Goal: Information Seeking & Learning: Learn about a topic

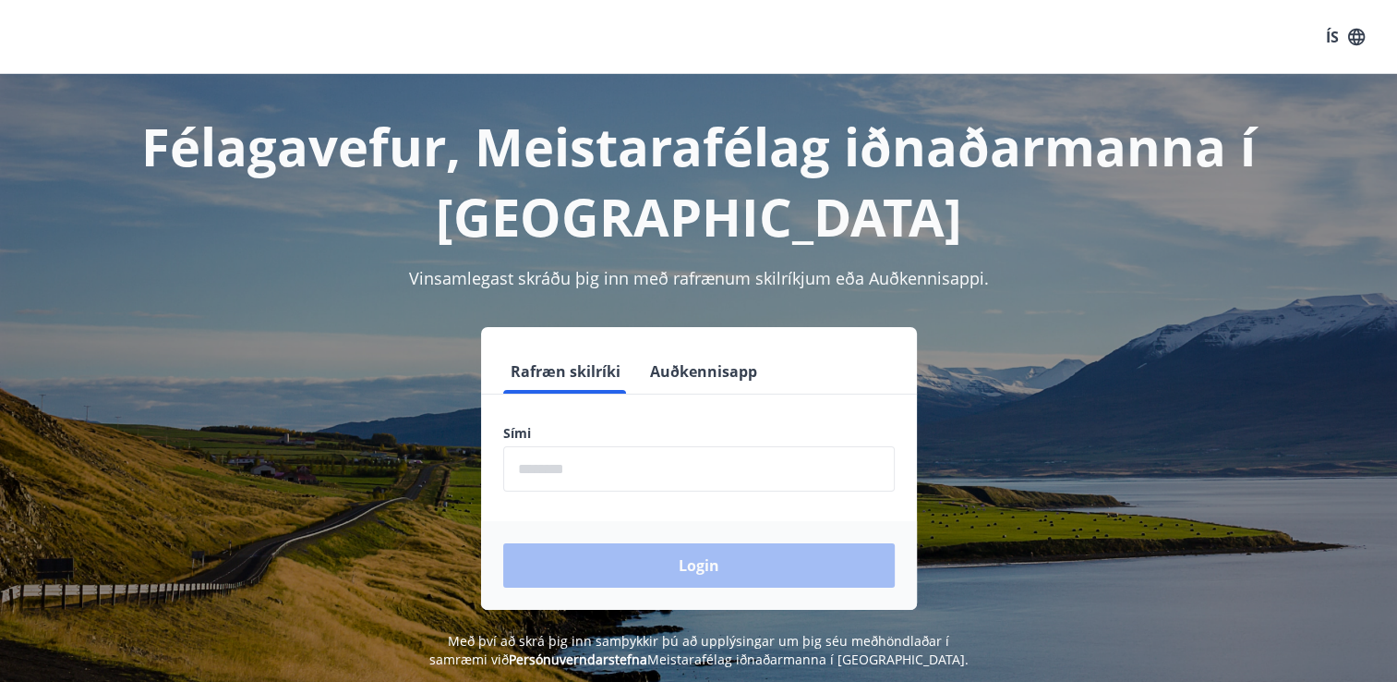
click at [628, 466] on input "phone" at bounding box center [699, 468] width 392 height 45
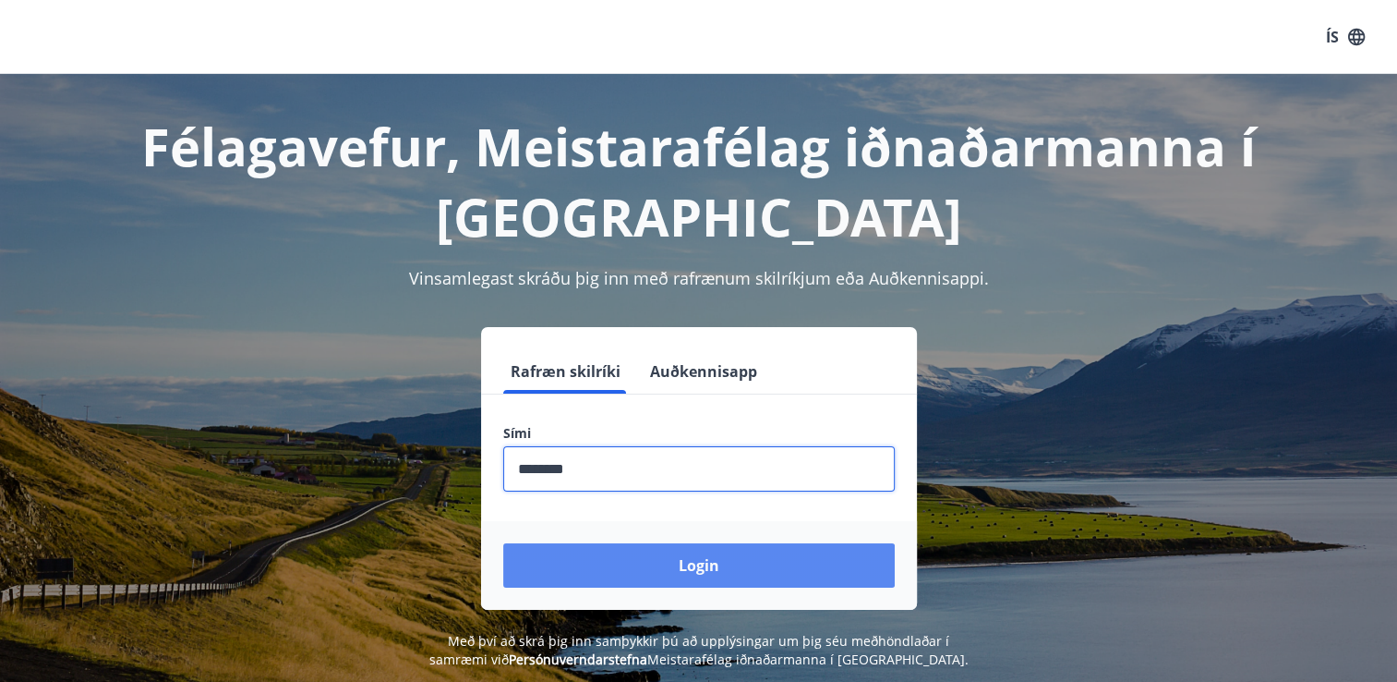
type input "********"
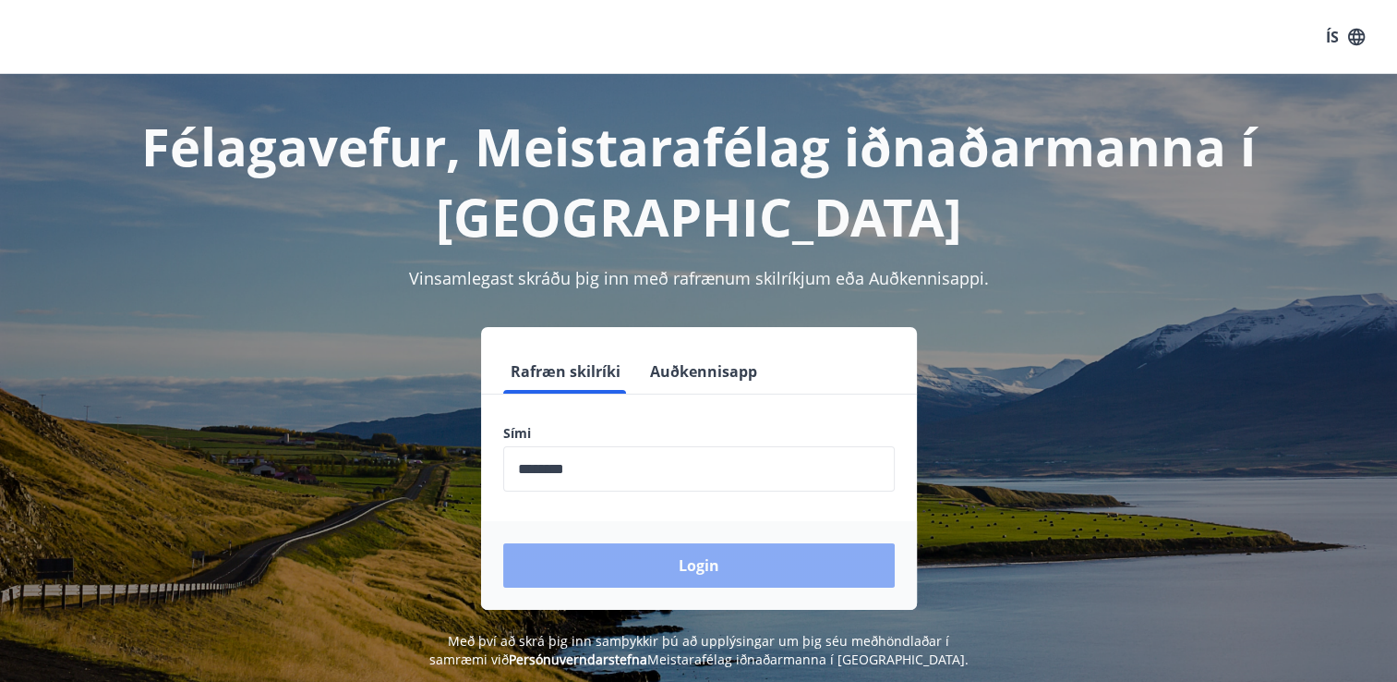
click at [650, 556] on button "Login" at bounding box center [699, 565] width 392 height 44
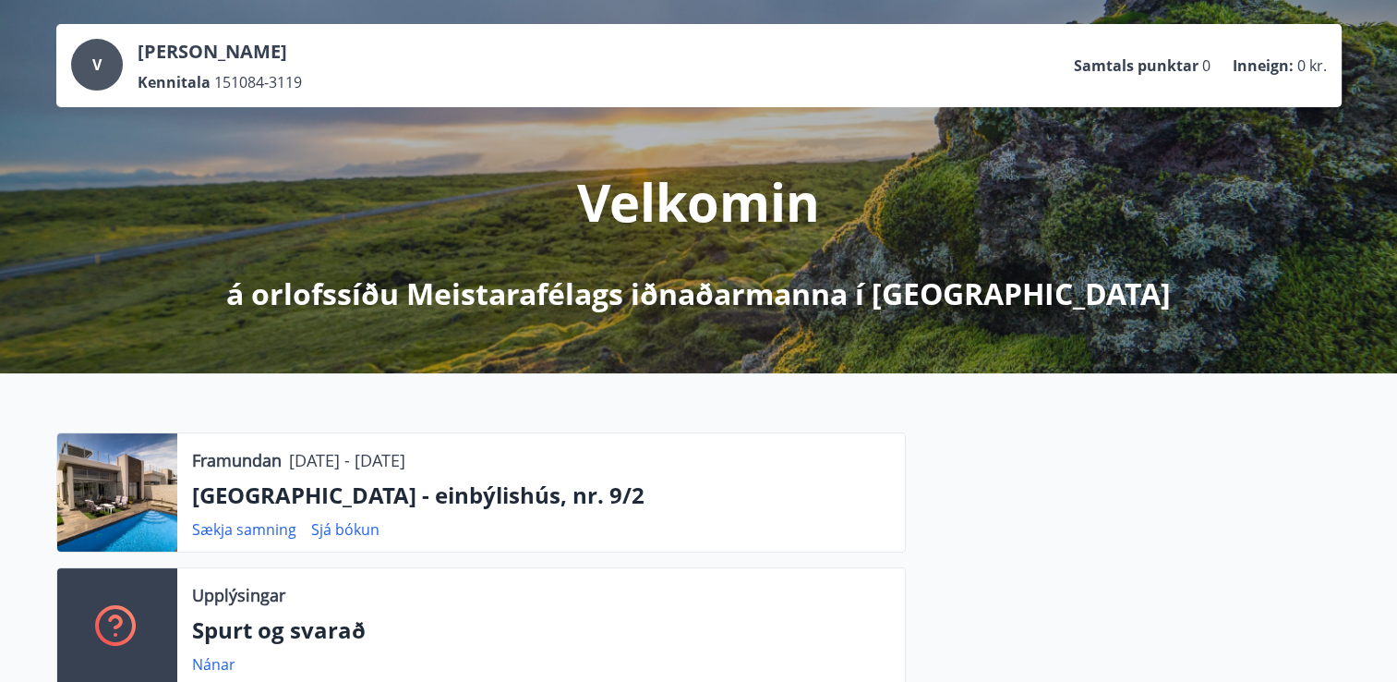
scroll to position [92, 0]
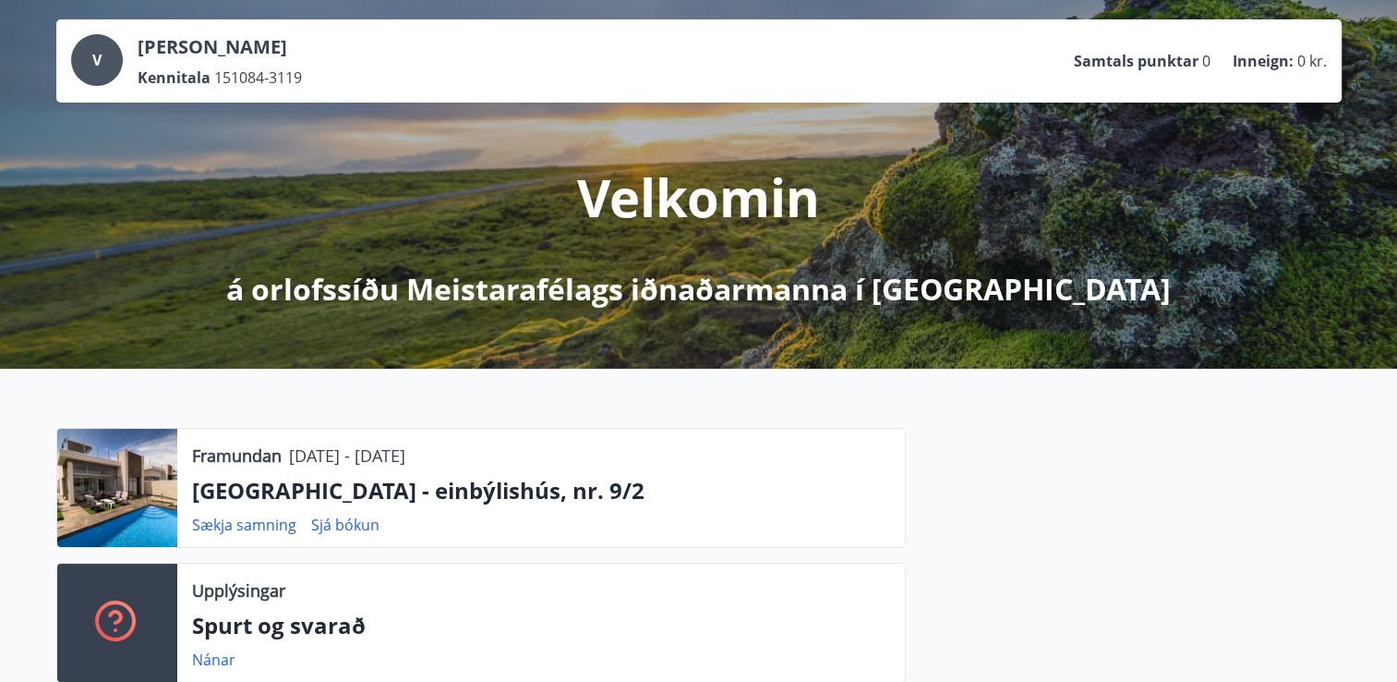
click at [131, 497] on div at bounding box center [117, 488] width 120 height 118
click at [283, 497] on p "Alicante - einbýlishús, nr. 9/2" at bounding box center [541, 490] width 698 height 31
click at [330, 523] on link "Sjá bókun" at bounding box center [345, 524] width 68 height 20
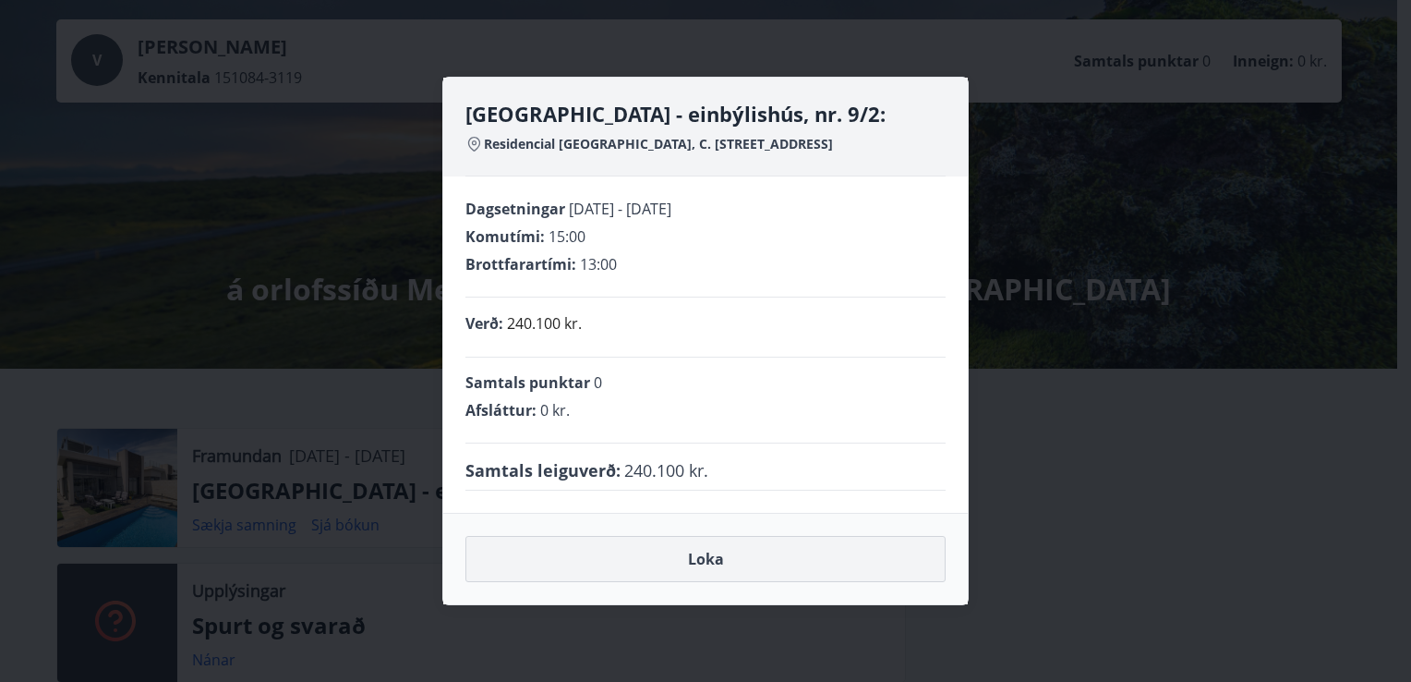
click at [805, 582] on button "Loka" at bounding box center [706, 559] width 480 height 46
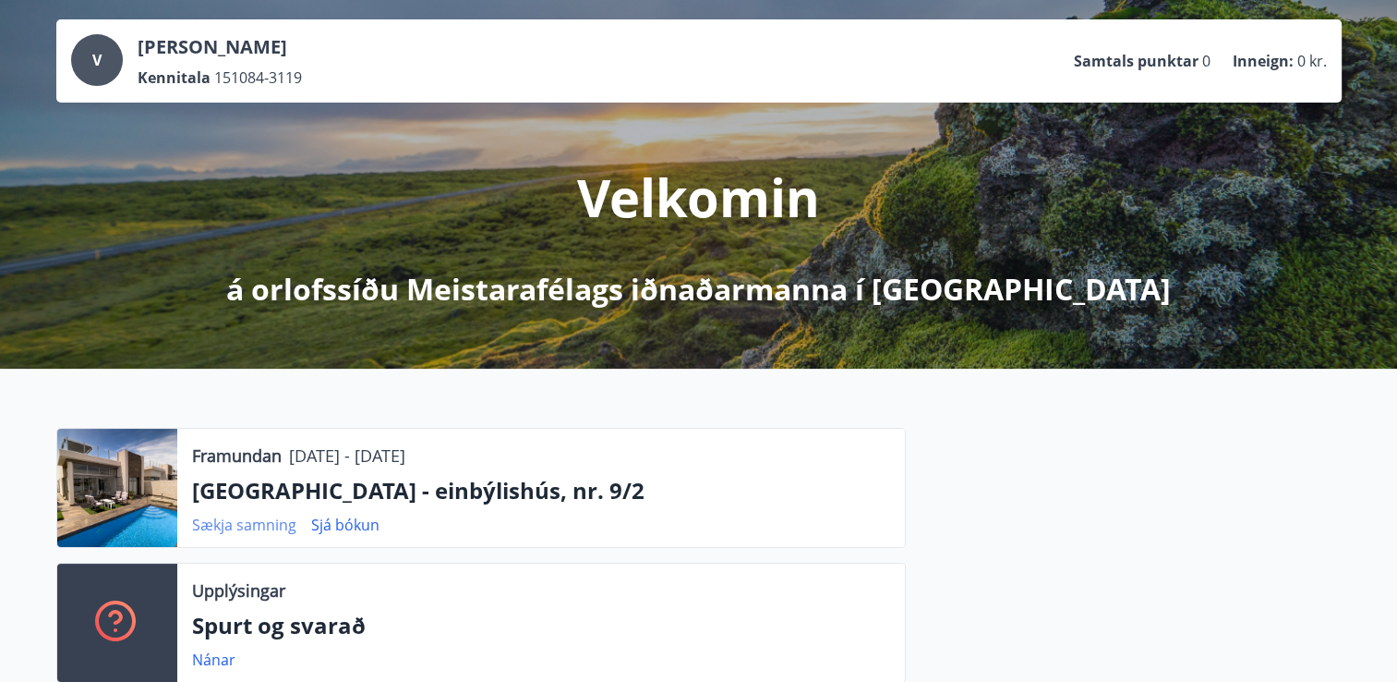
click at [246, 533] on link "Sækja samning" at bounding box center [244, 524] width 104 height 20
click at [103, 495] on div at bounding box center [117, 488] width 120 height 118
click at [154, 481] on div at bounding box center [117, 488] width 120 height 118
click at [260, 459] on p "Framundan" at bounding box center [237, 455] width 90 height 24
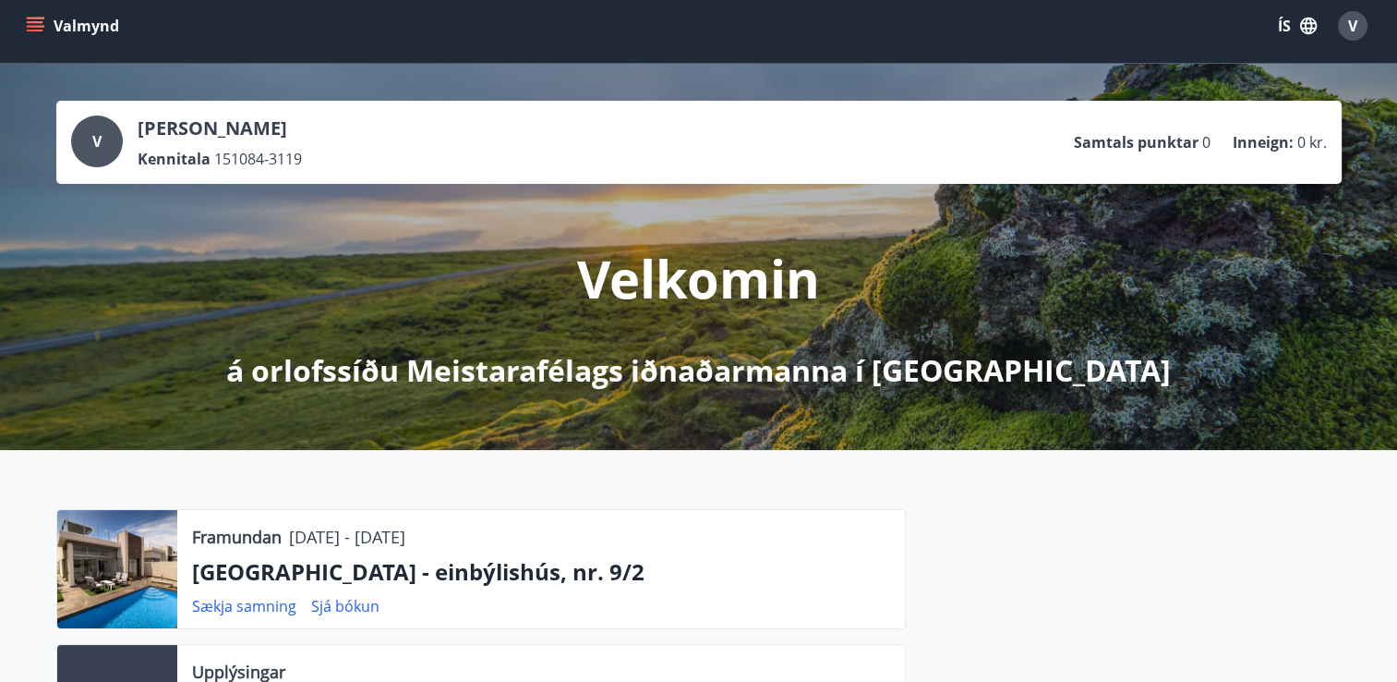
scroll to position [0, 0]
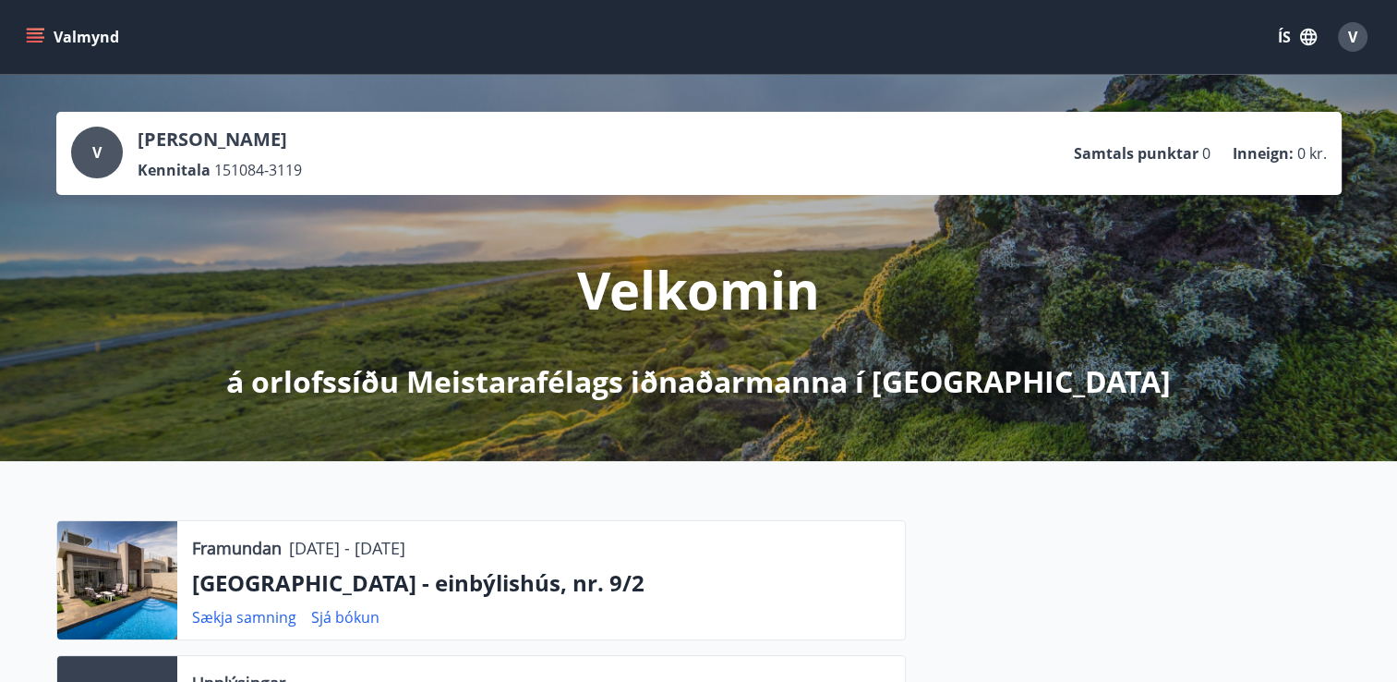
click at [48, 32] on button "Valmynd" at bounding box center [74, 36] width 104 height 33
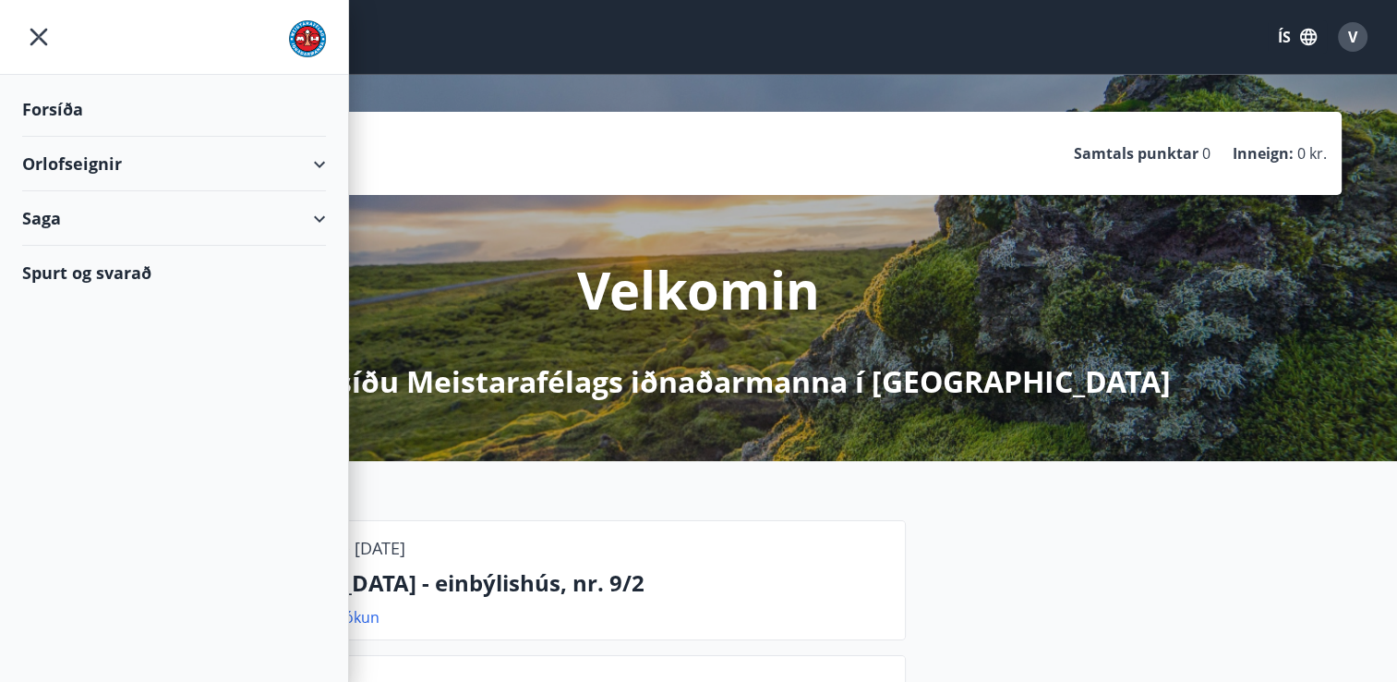
click at [139, 171] on div "Orlofseignir" at bounding box center [174, 164] width 304 height 54
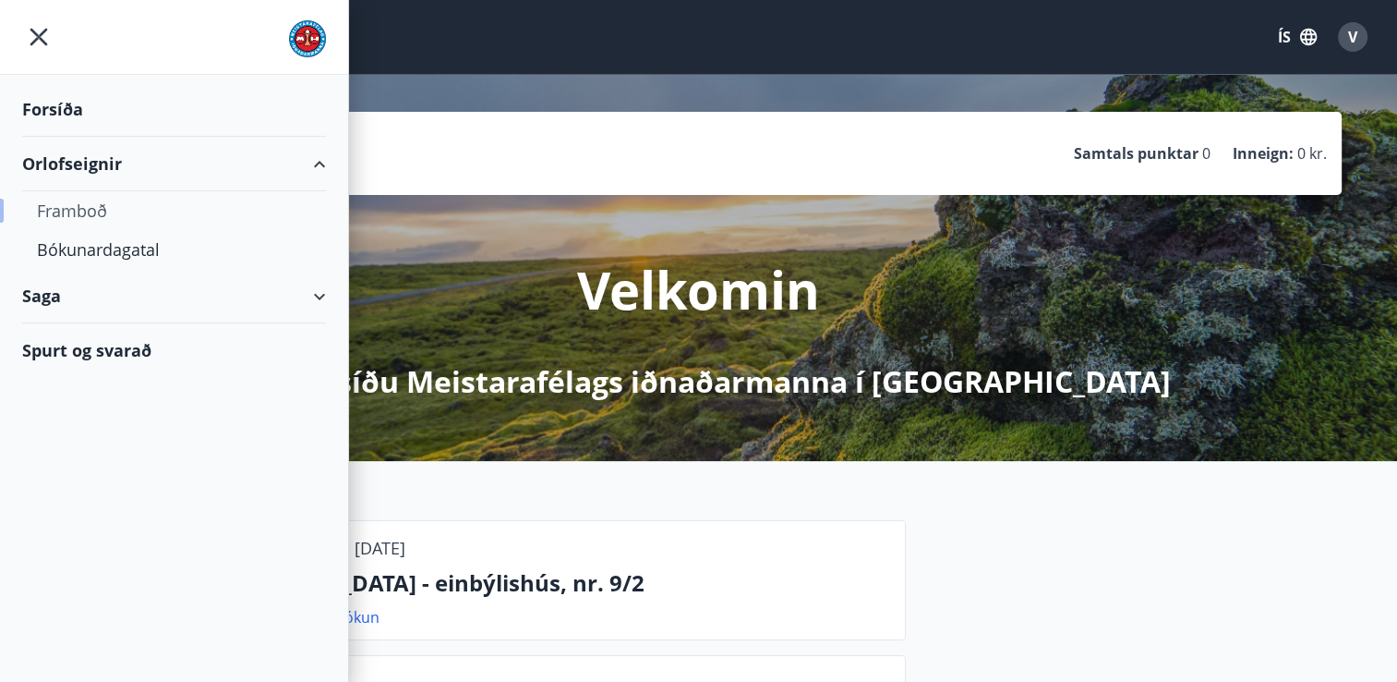
click at [113, 220] on div "Framboð" at bounding box center [174, 210] width 274 height 39
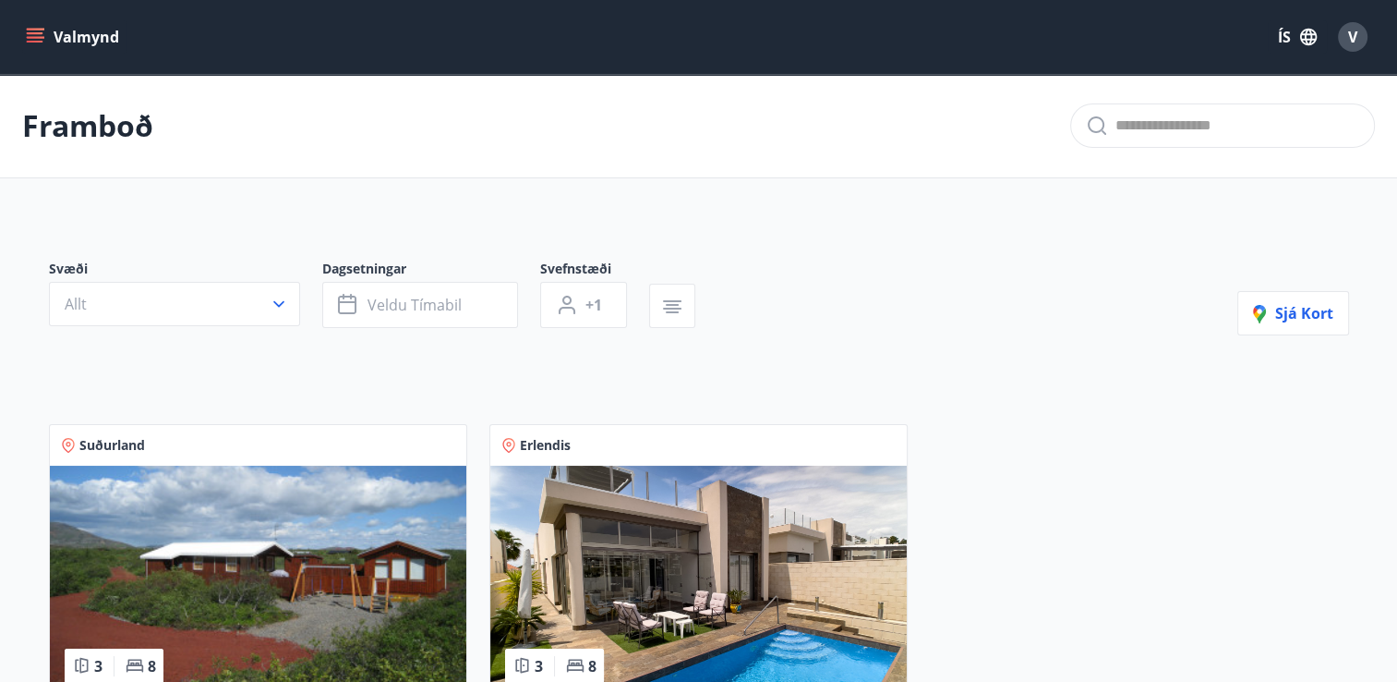
click at [698, 538] on img at bounding box center [698, 582] width 417 height 233
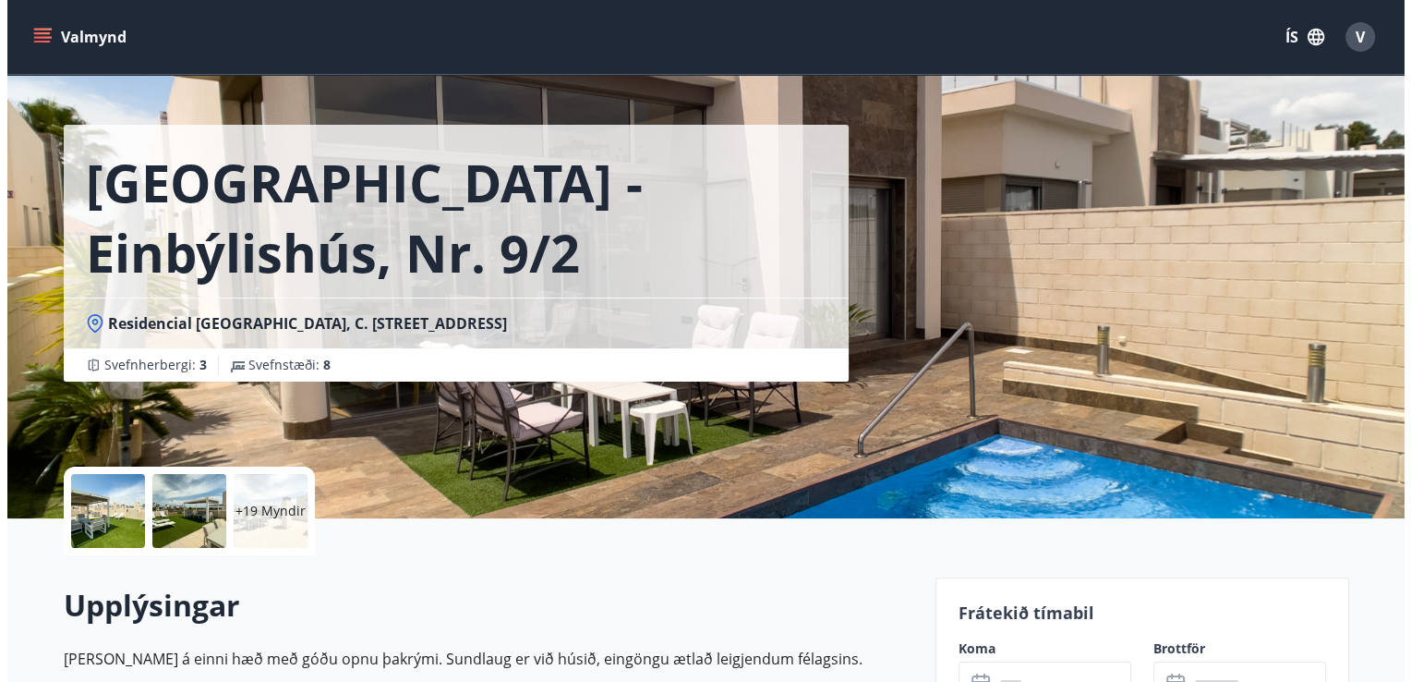
scroll to position [92, 0]
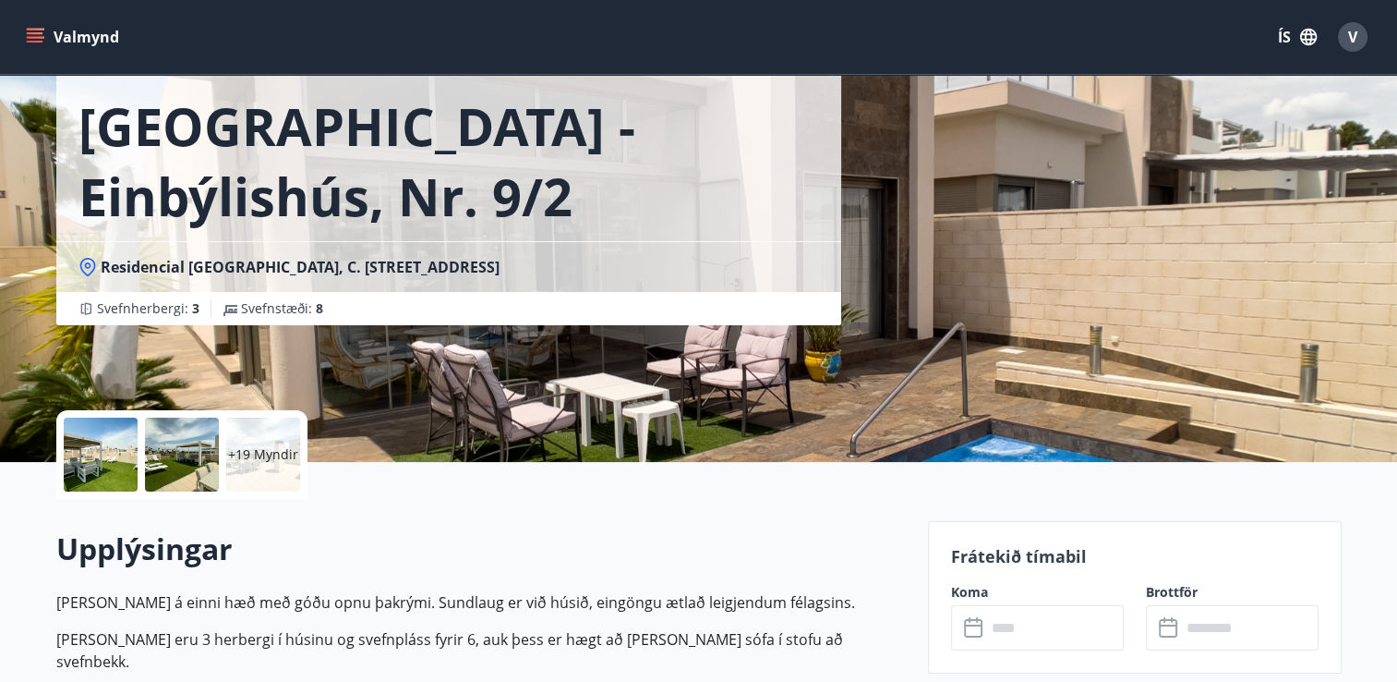
click at [81, 453] on div at bounding box center [101, 454] width 74 height 74
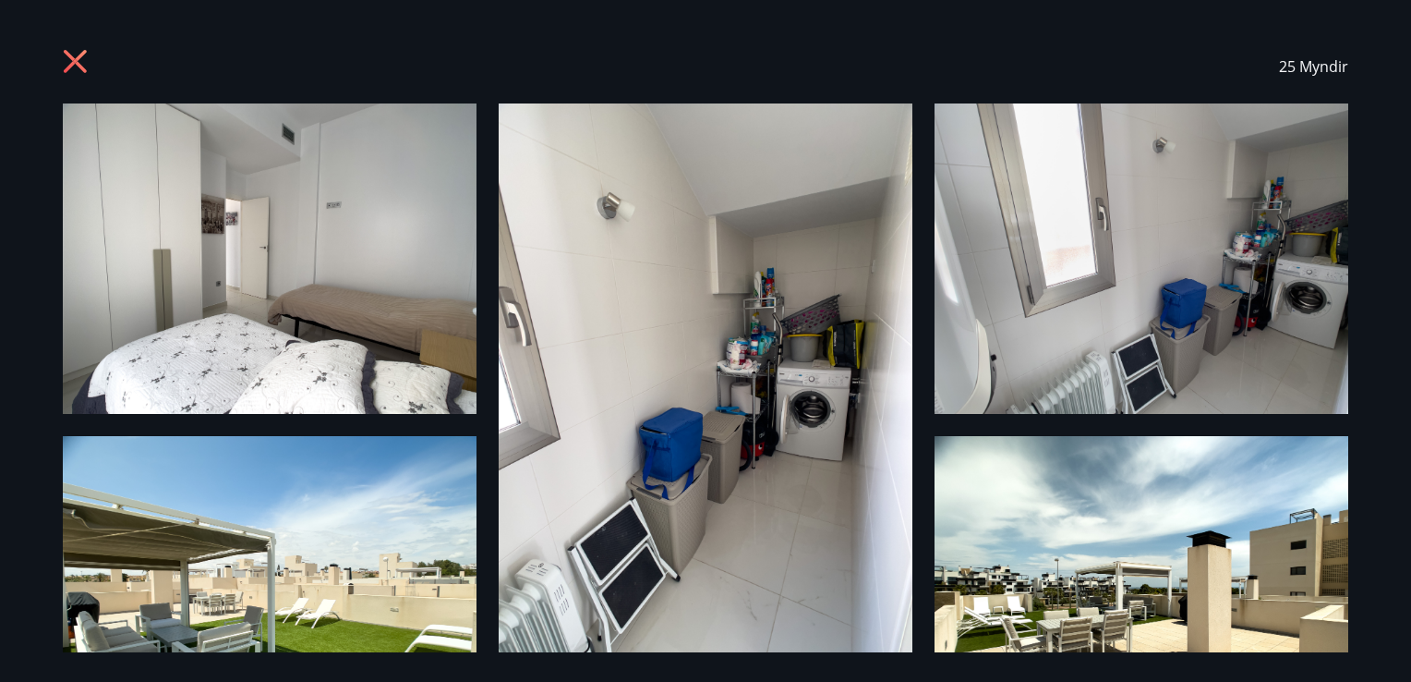
click at [325, 282] on img at bounding box center [270, 258] width 414 height 310
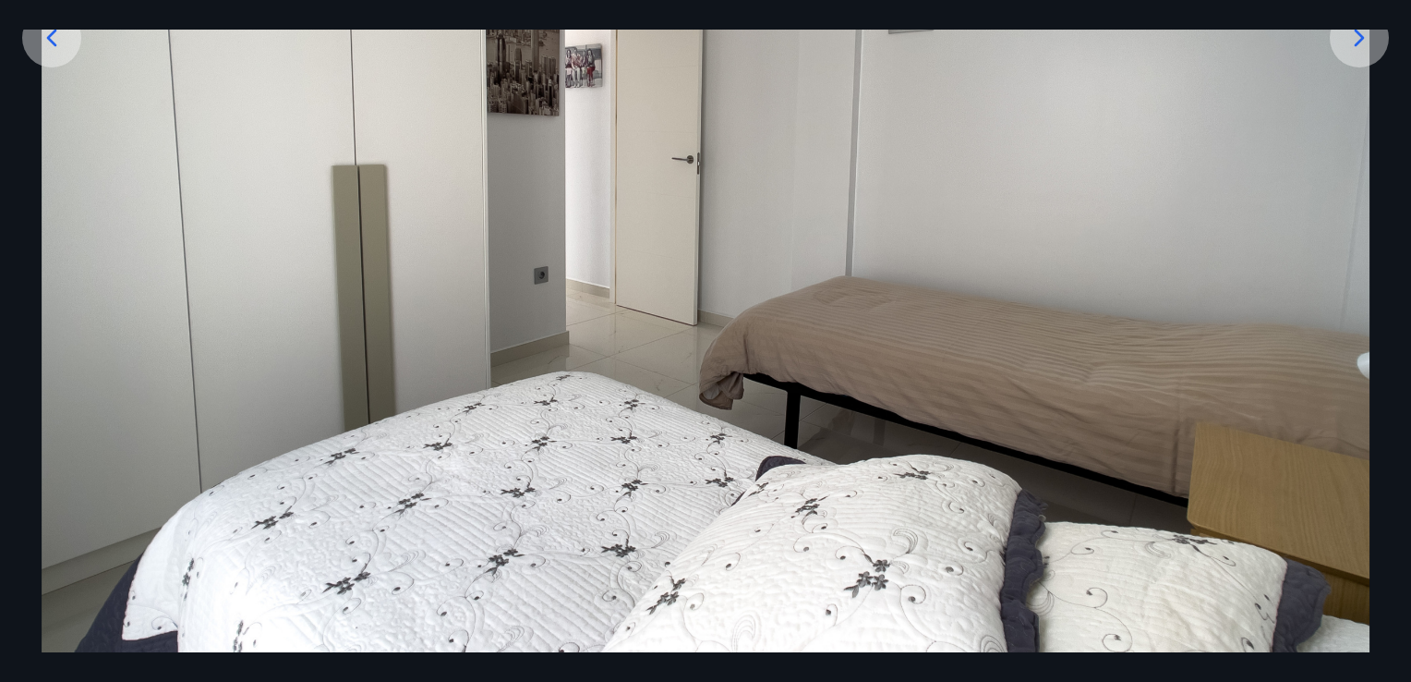
scroll to position [355, 0]
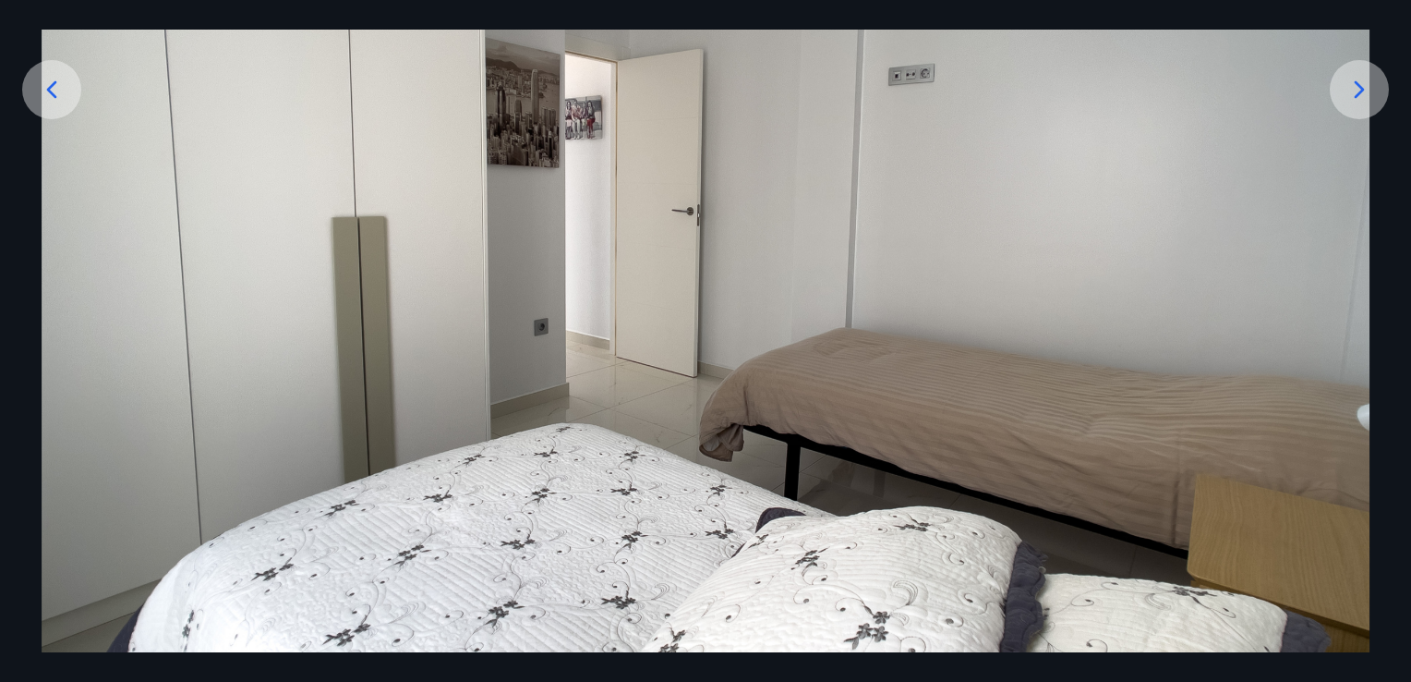
click at [1371, 78] on div at bounding box center [1359, 89] width 59 height 59
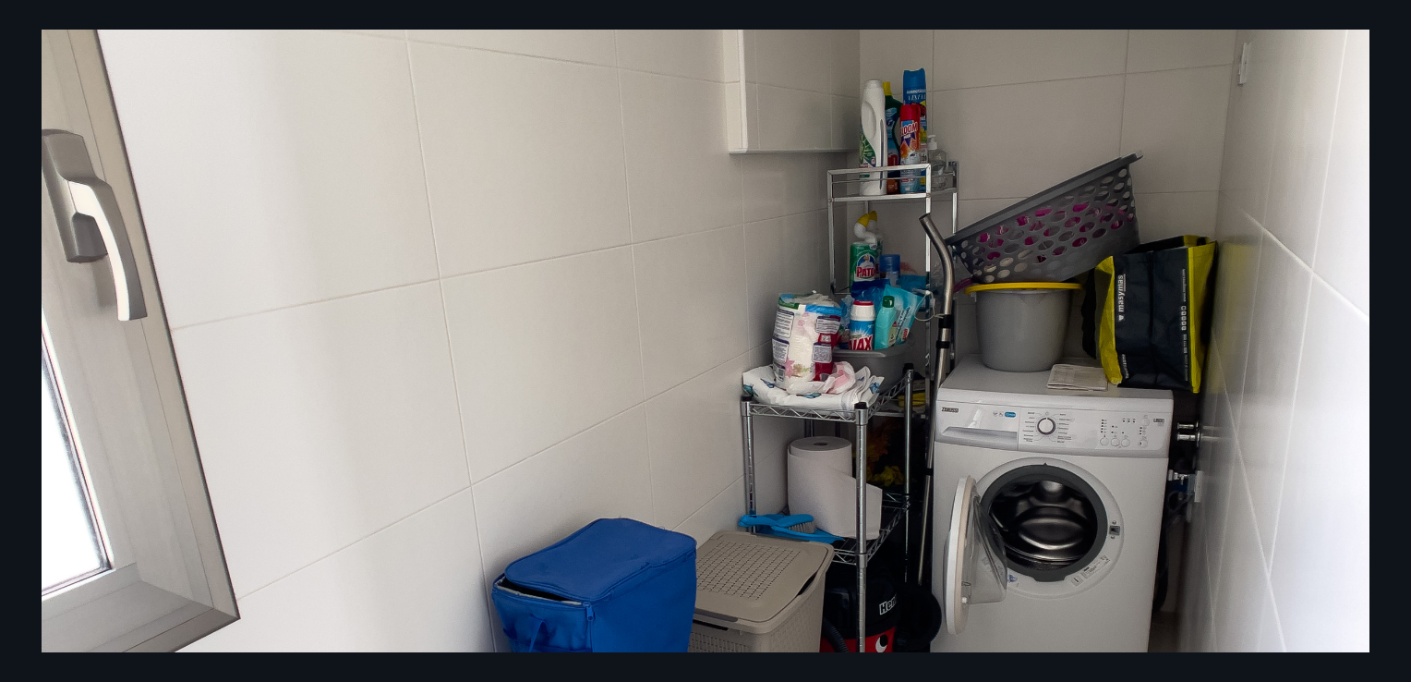
scroll to position [170, 0]
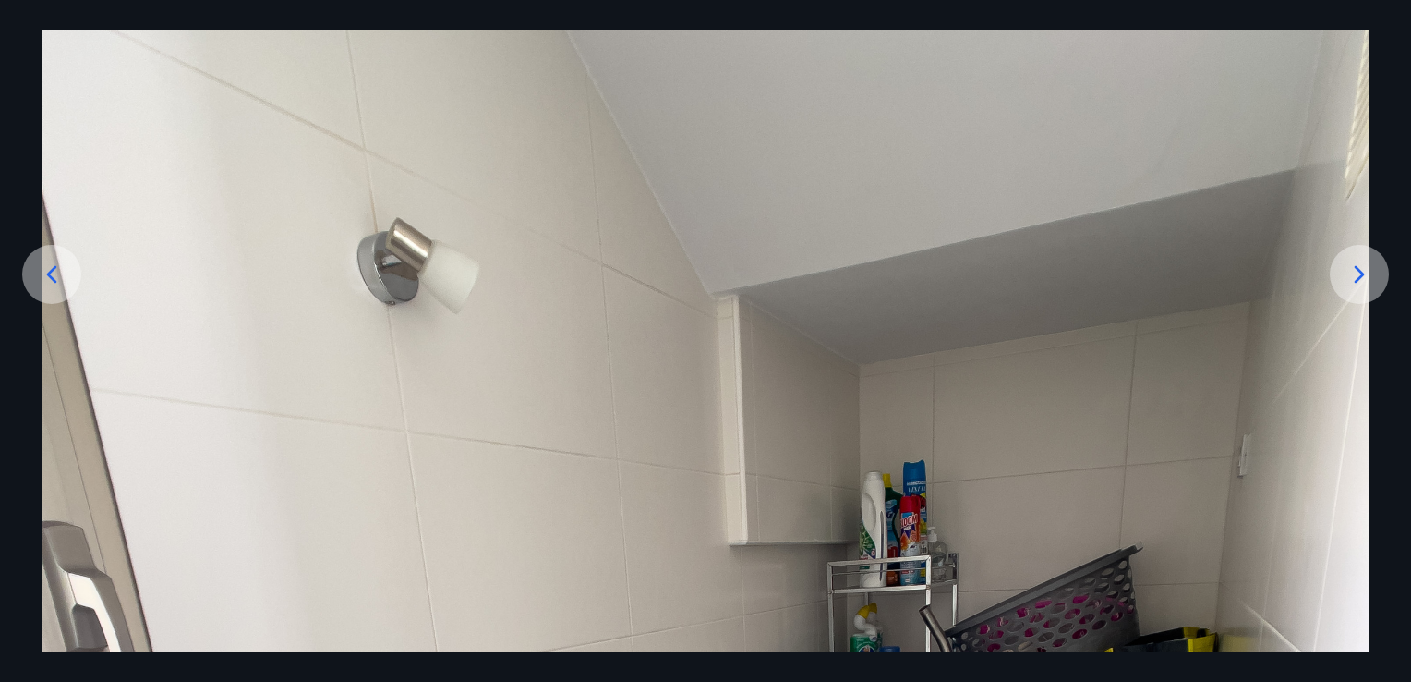
click at [1352, 279] on icon at bounding box center [1360, 275] width 30 height 30
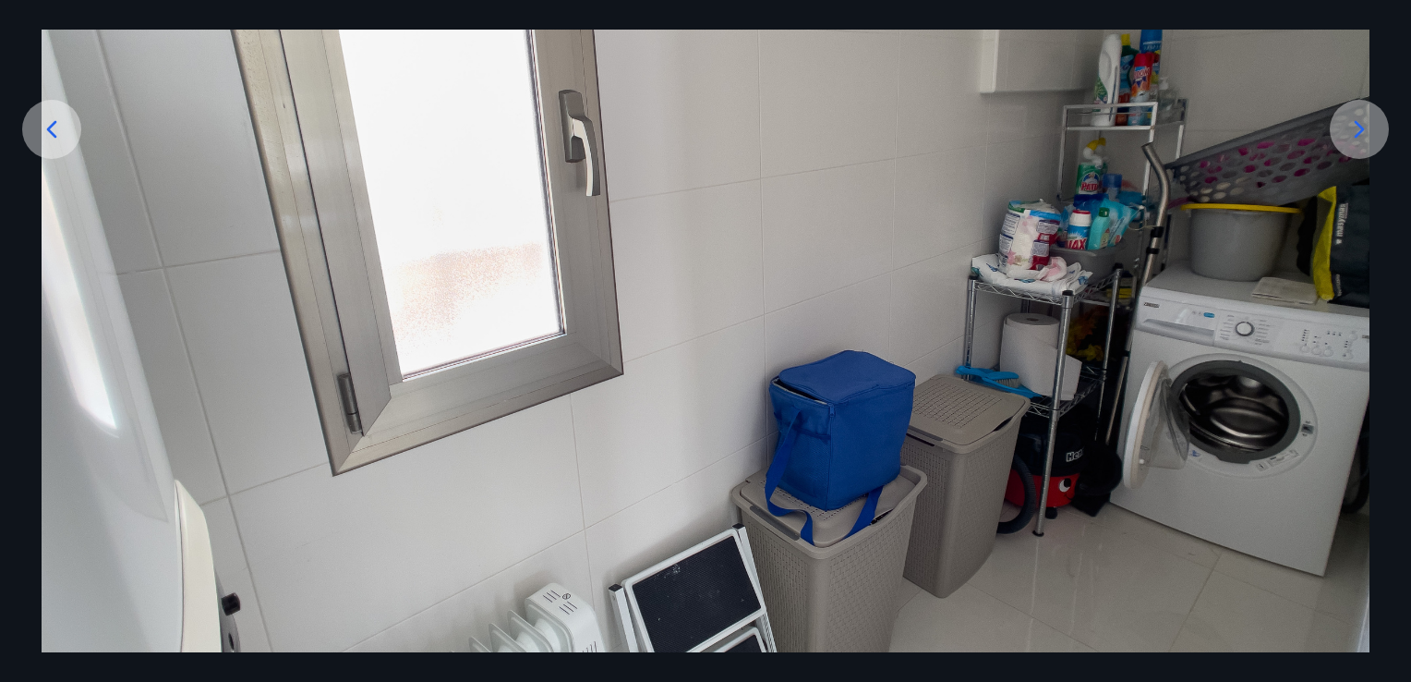
scroll to position [355, 0]
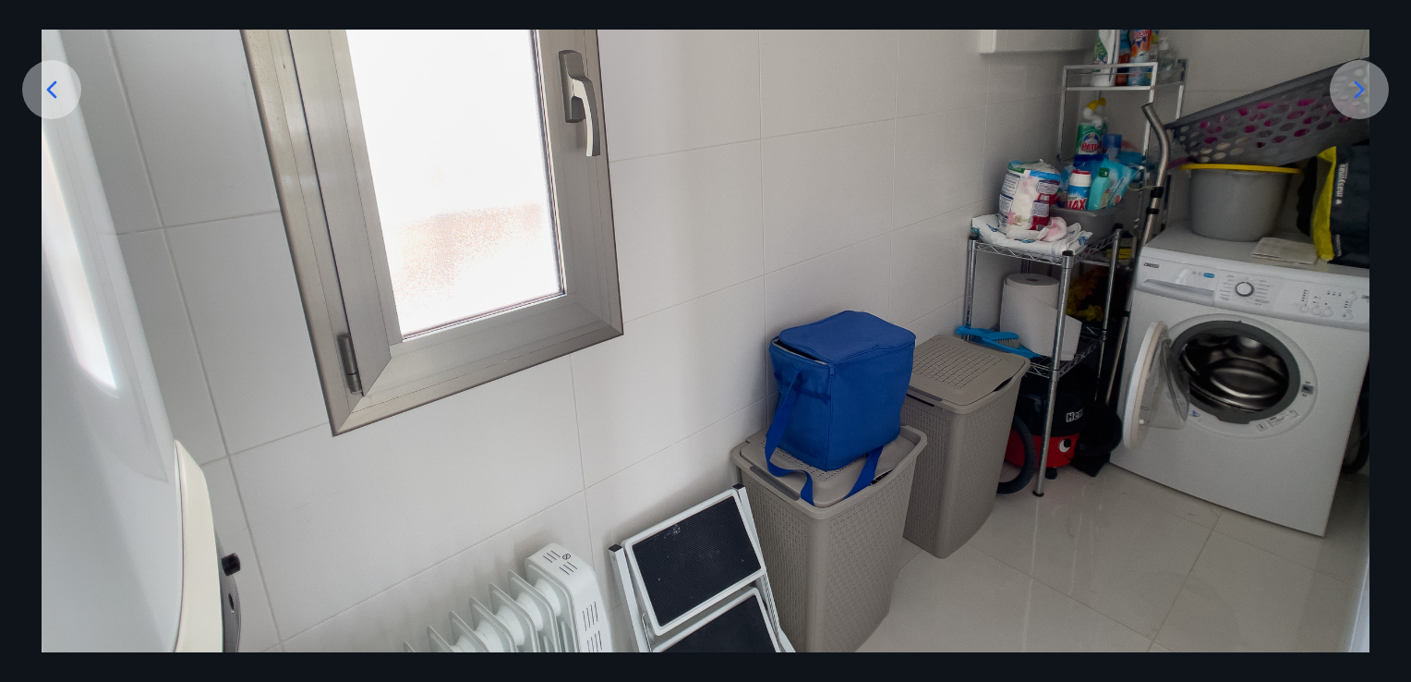
click at [1337, 106] on div at bounding box center [1359, 89] width 59 height 59
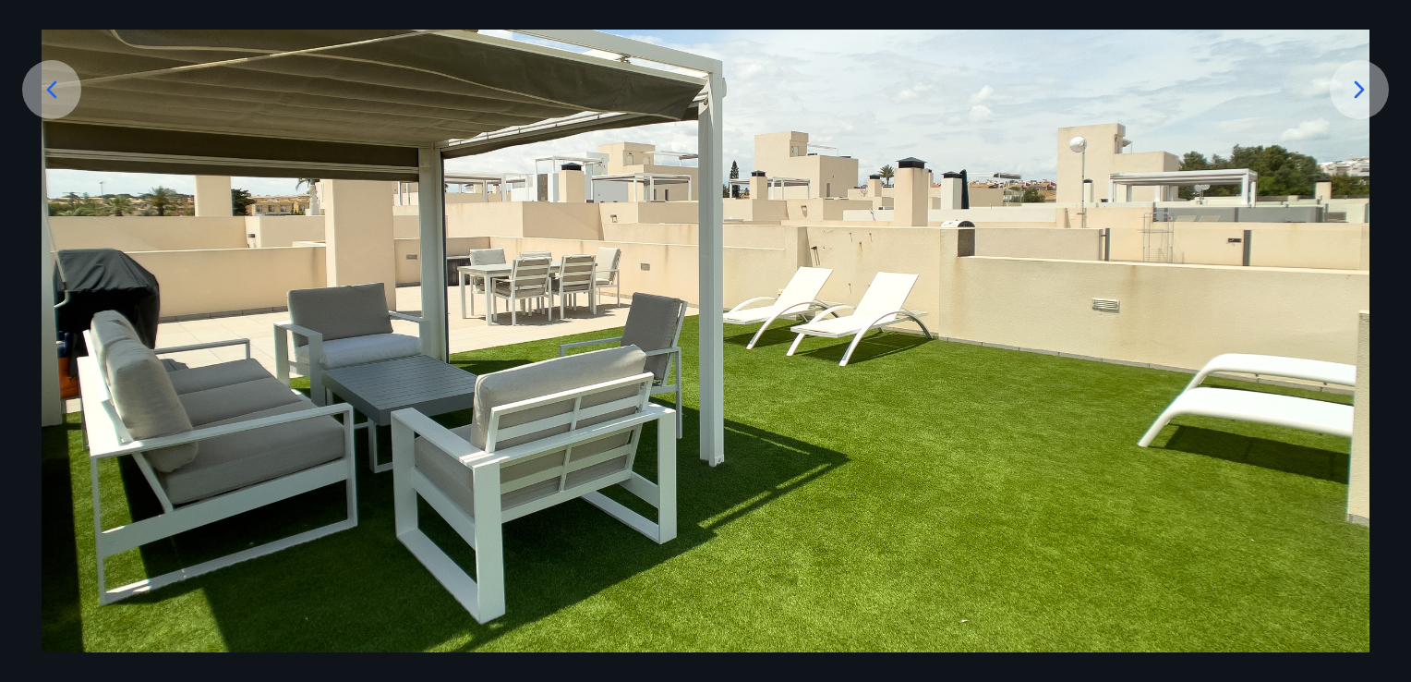
click at [1352, 88] on icon at bounding box center [1360, 90] width 30 height 30
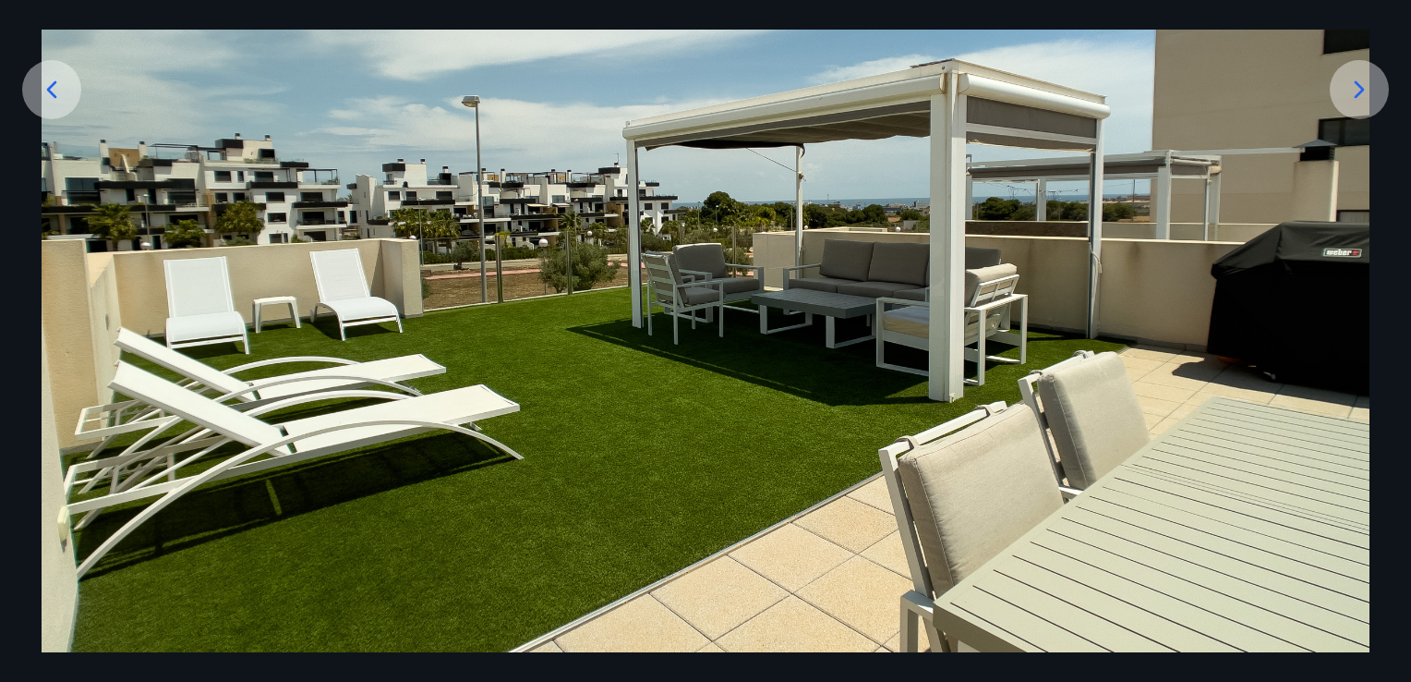
click at [1360, 83] on icon at bounding box center [1360, 90] width 30 height 30
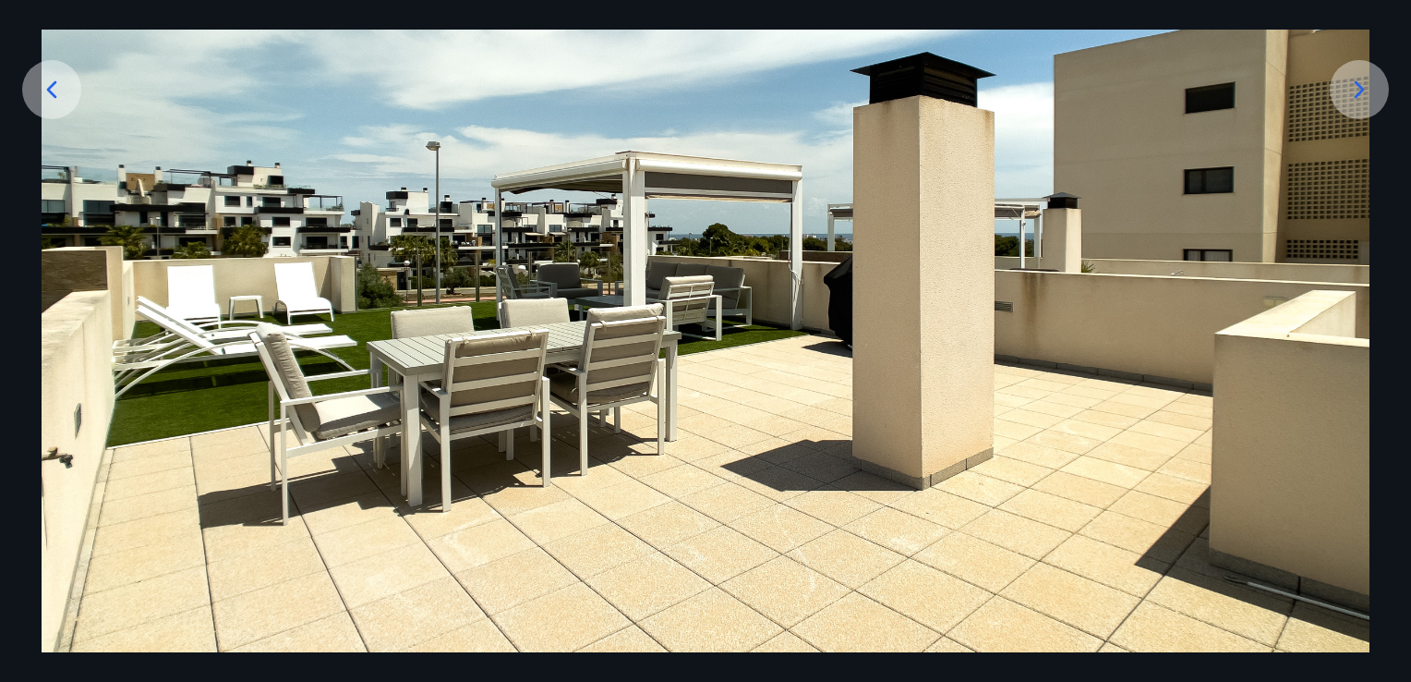
click at [1352, 86] on icon at bounding box center [1360, 90] width 30 height 30
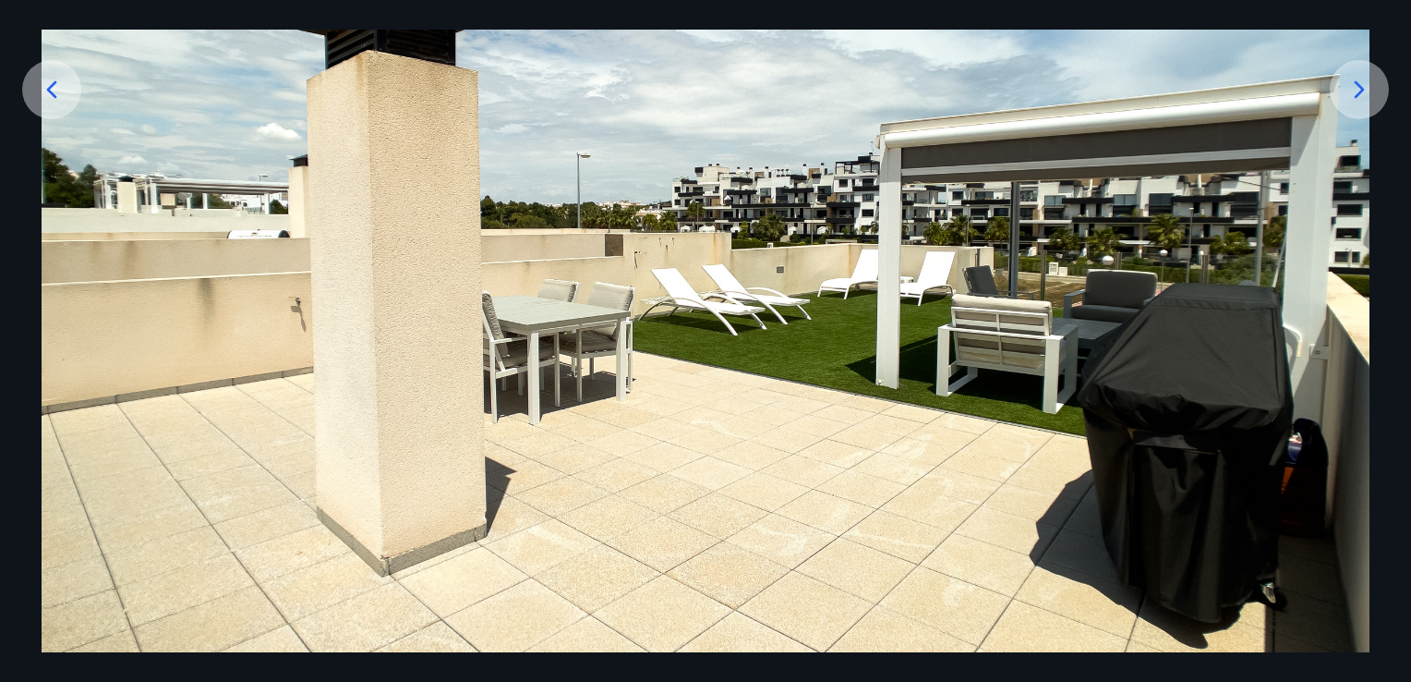
click at [1352, 86] on icon at bounding box center [1360, 90] width 30 height 30
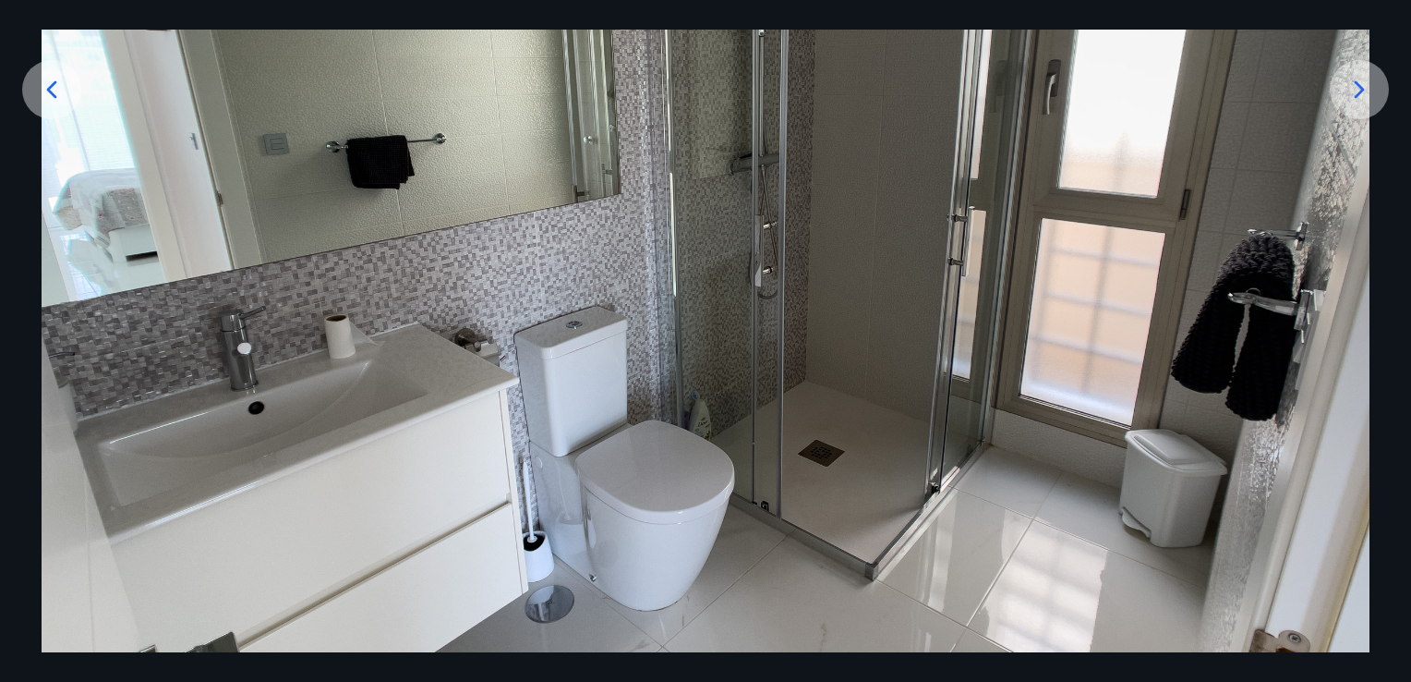
click at [1352, 86] on icon at bounding box center [1360, 90] width 30 height 30
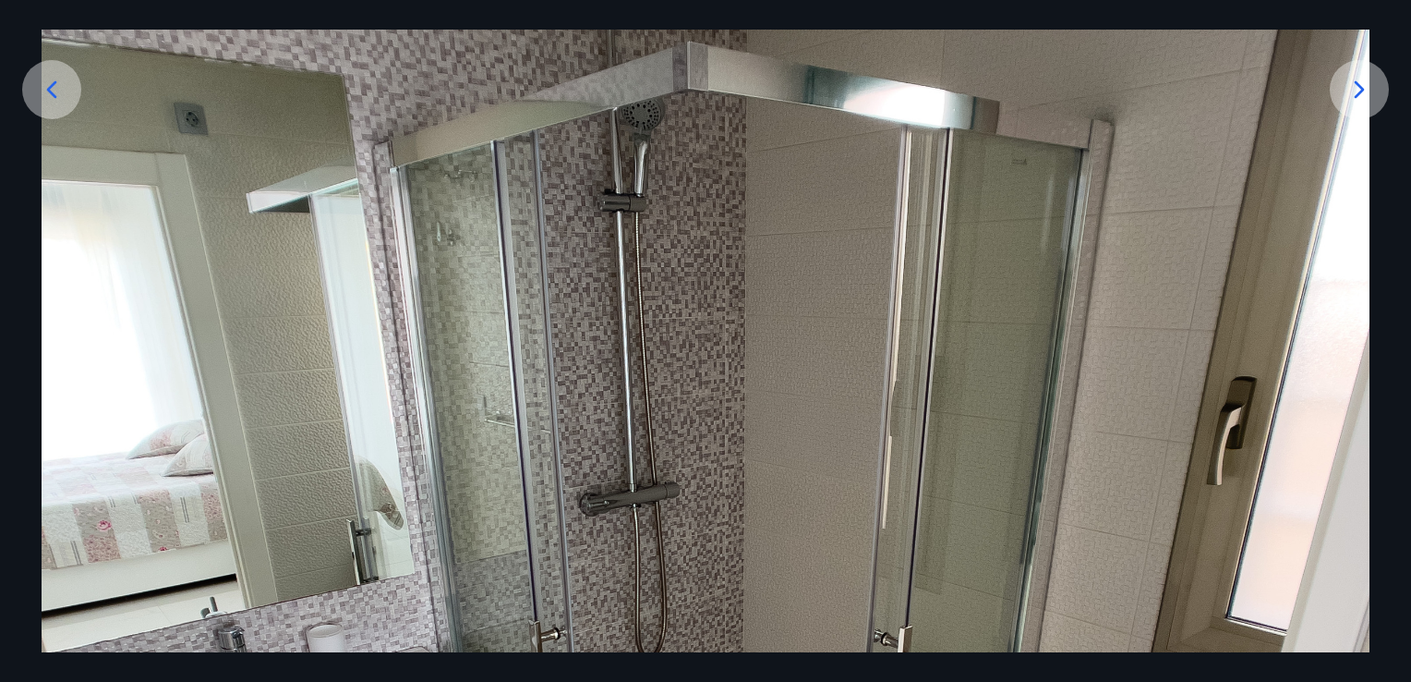
click at [1352, 86] on icon at bounding box center [1360, 90] width 30 height 30
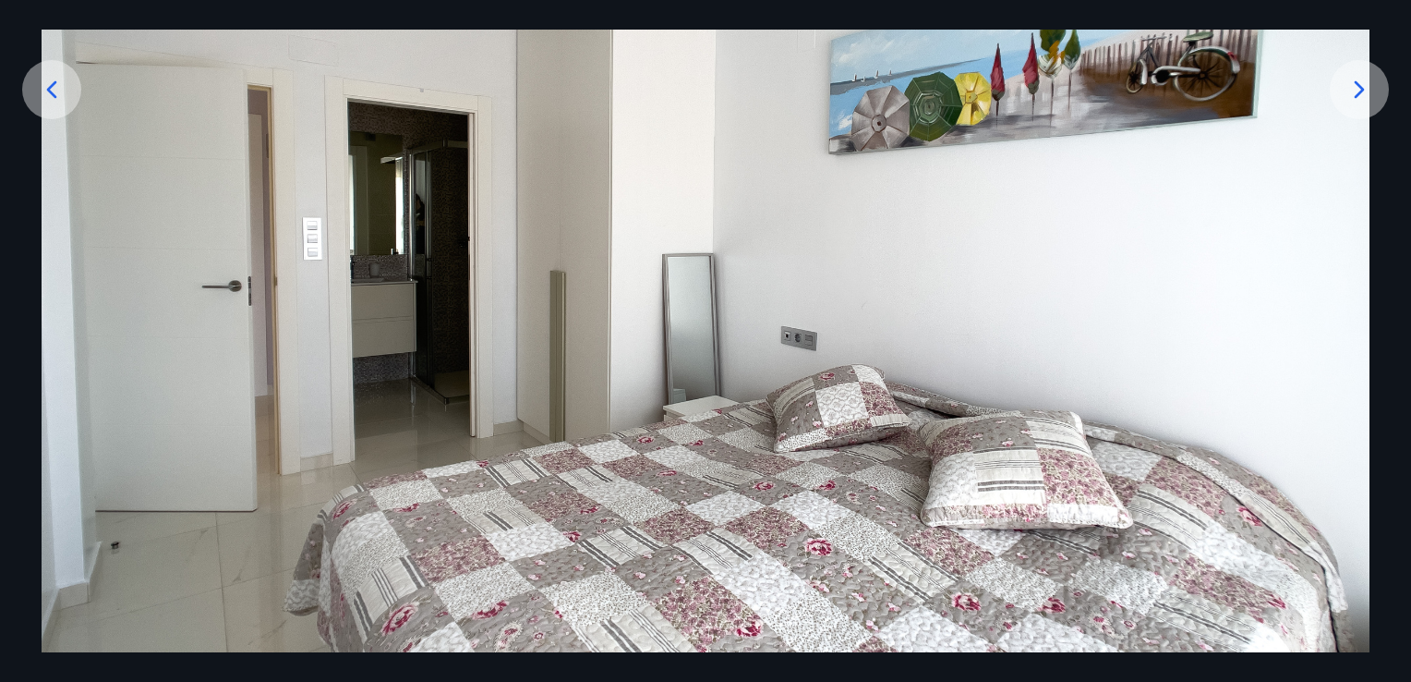
click at [1352, 86] on icon at bounding box center [1360, 90] width 30 height 30
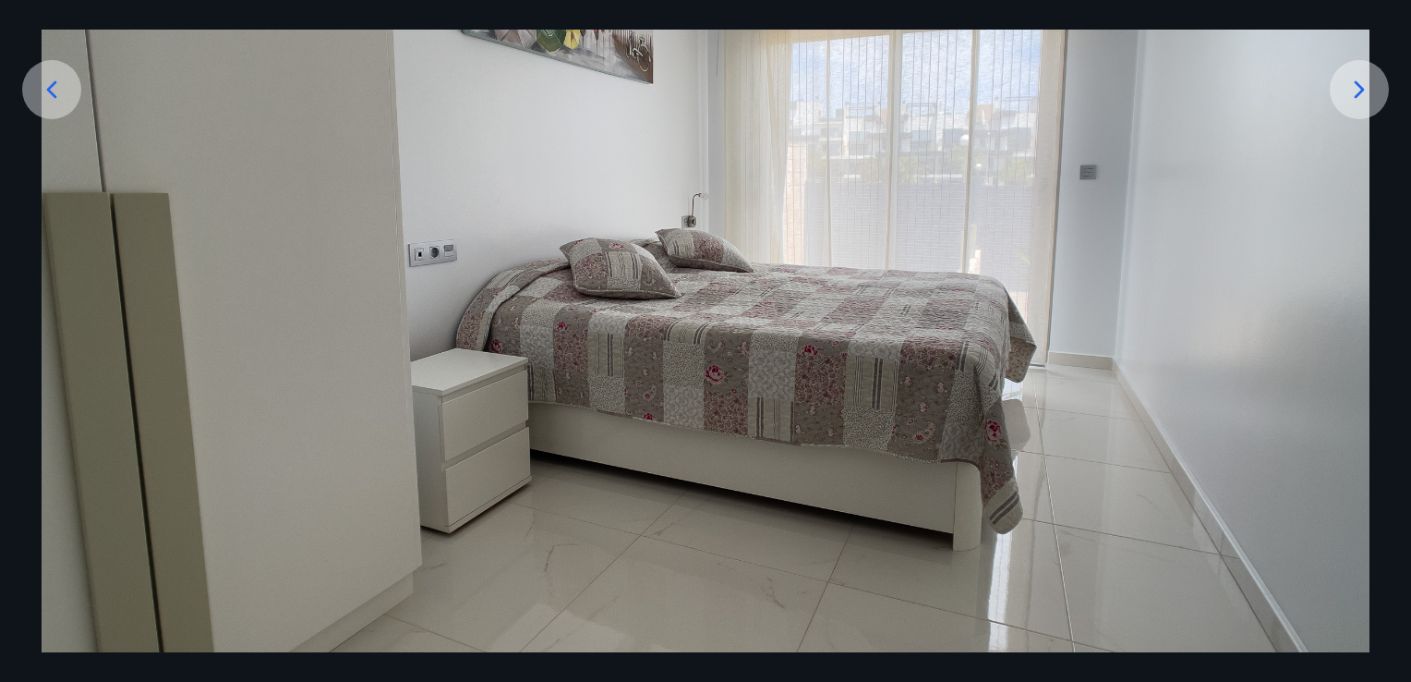
click at [1352, 86] on icon at bounding box center [1360, 90] width 30 height 30
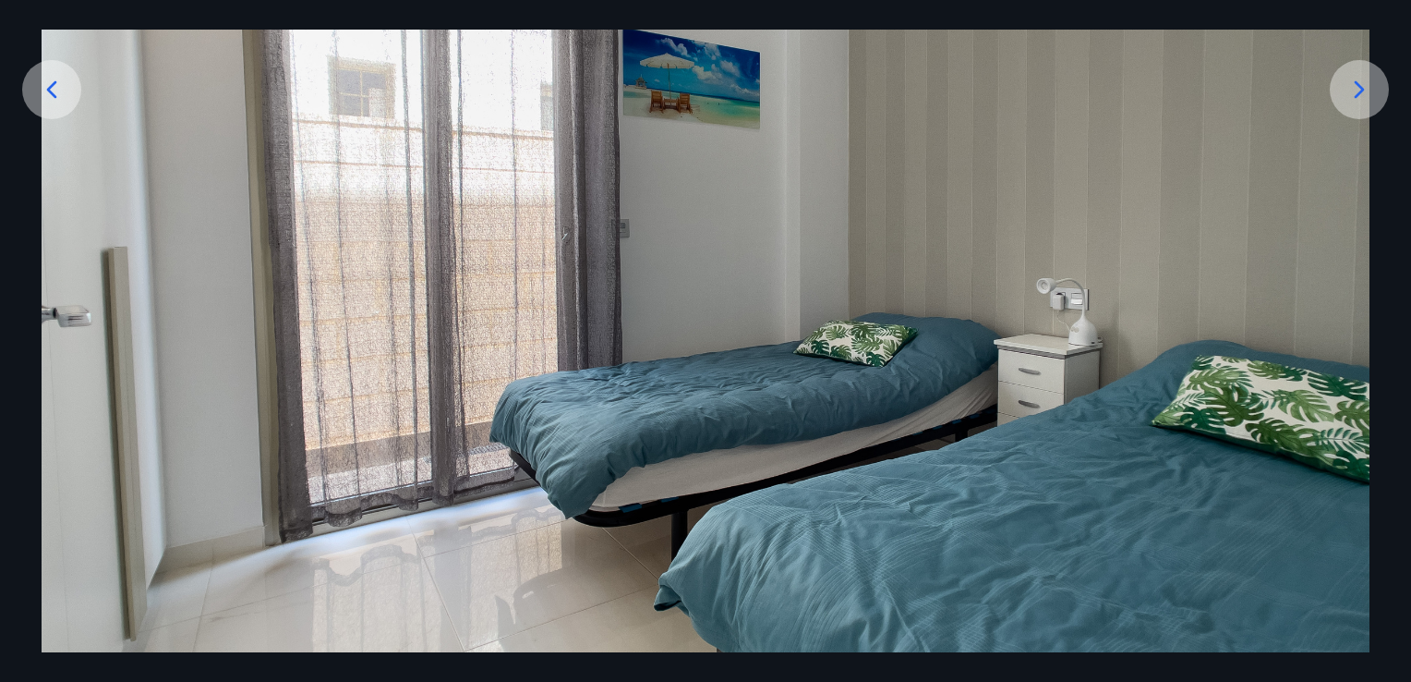
click at [44, 98] on icon at bounding box center [52, 90] width 30 height 30
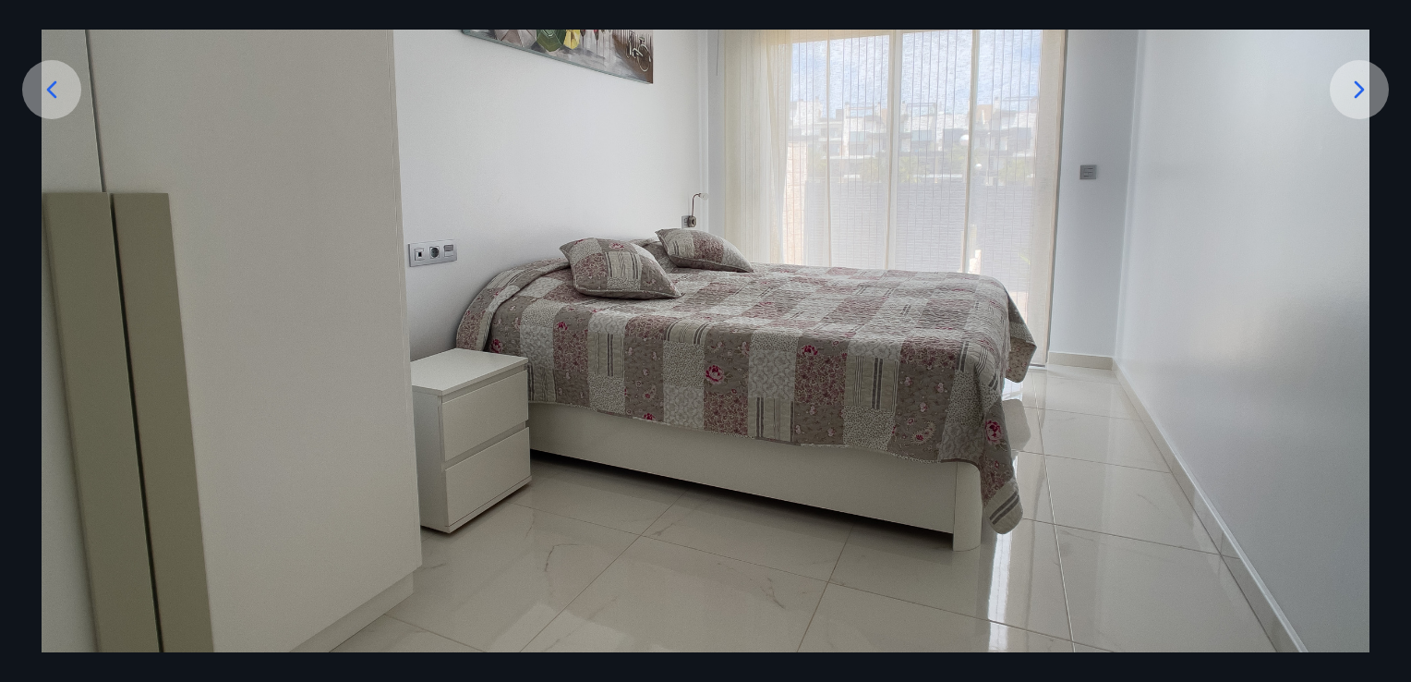
click at [44, 97] on icon at bounding box center [52, 90] width 30 height 30
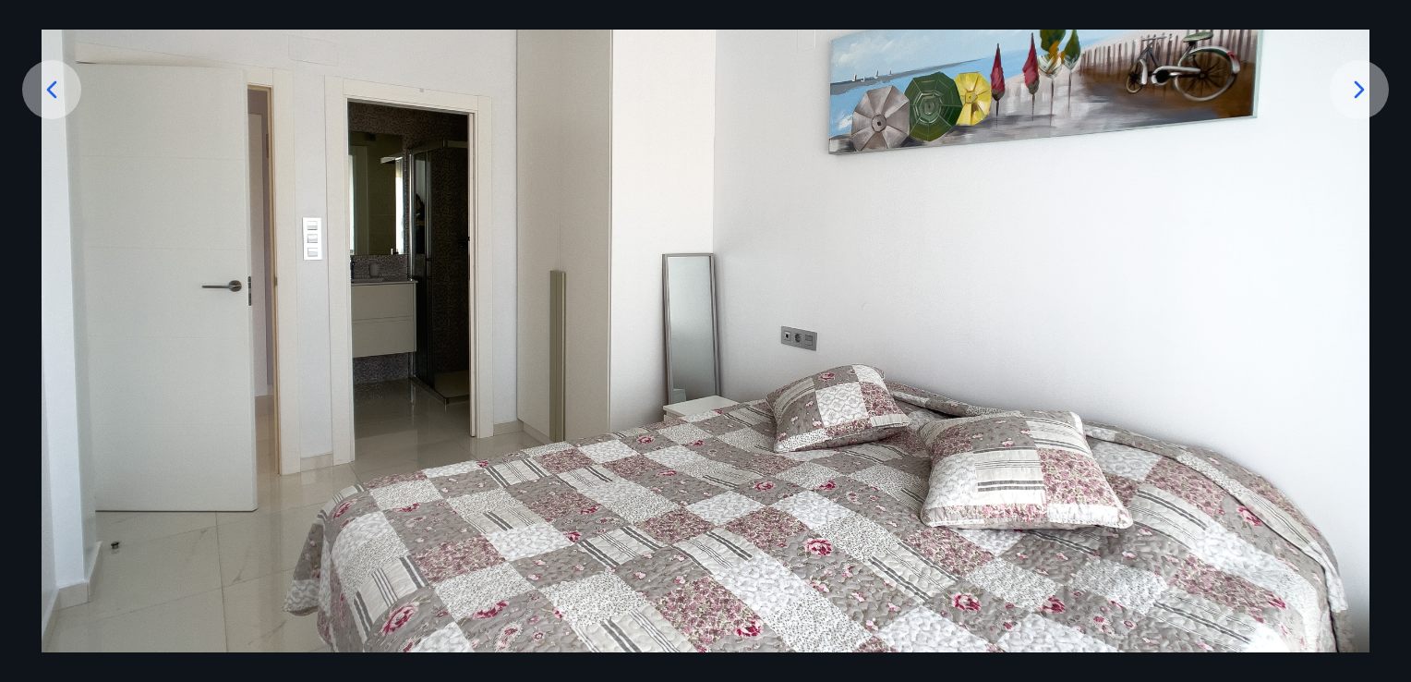
click at [44, 97] on icon at bounding box center [52, 90] width 30 height 30
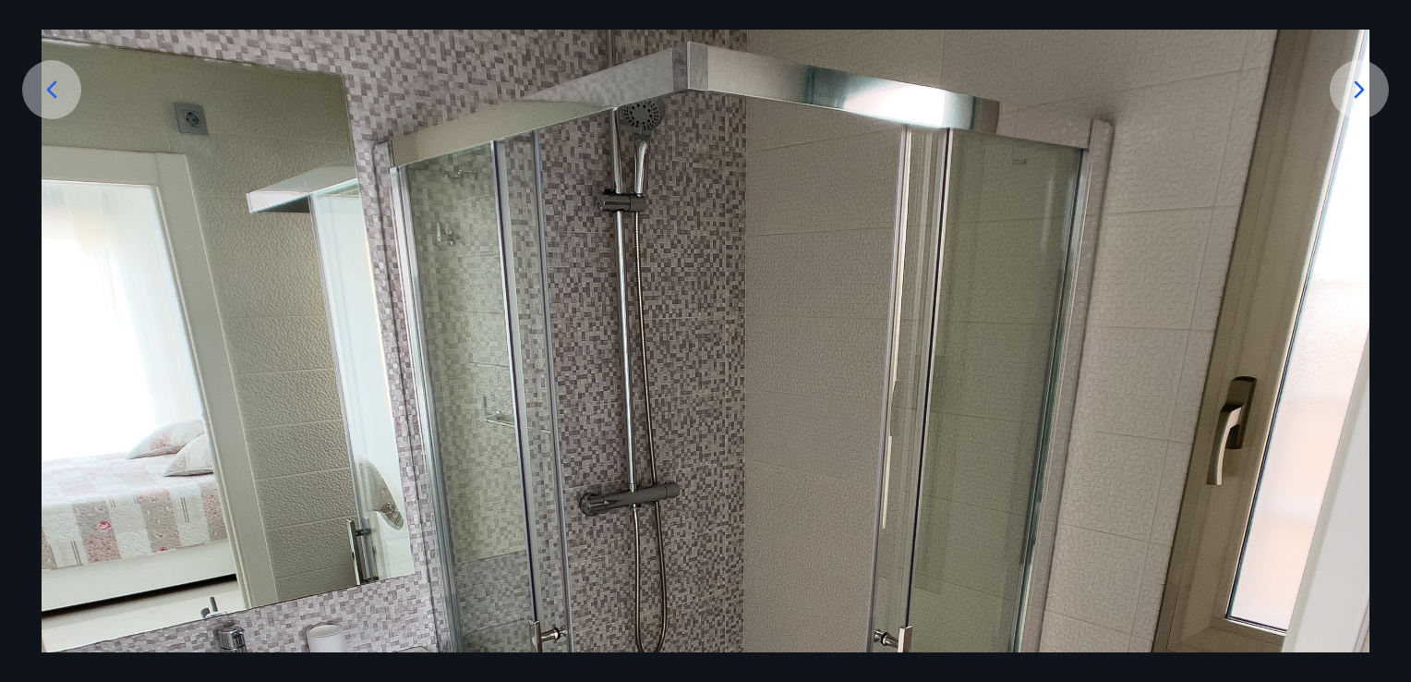
click at [44, 97] on icon at bounding box center [52, 90] width 30 height 30
click at [1359, 84] on icon at bounding box center [1360, 90] width 30 height 30
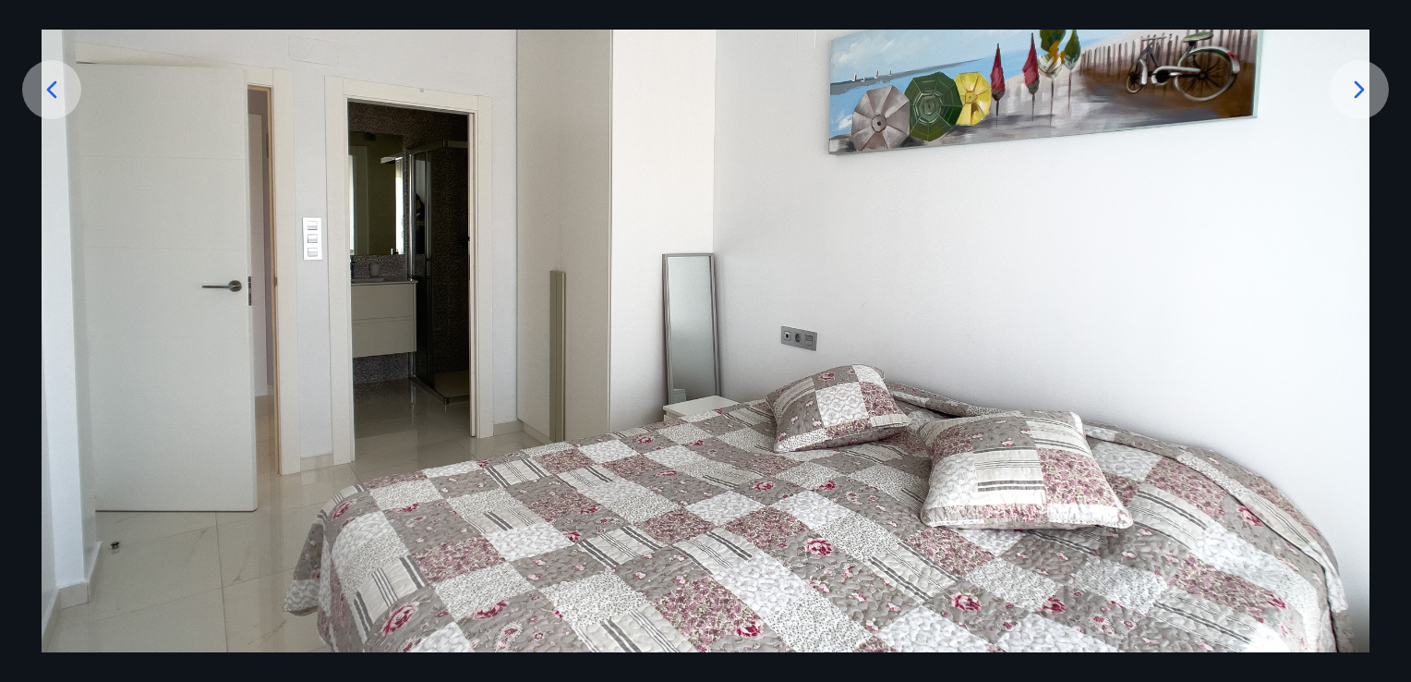
click at [1357, 94] on icon at bounding box center [1360, 90] width 10 height 18
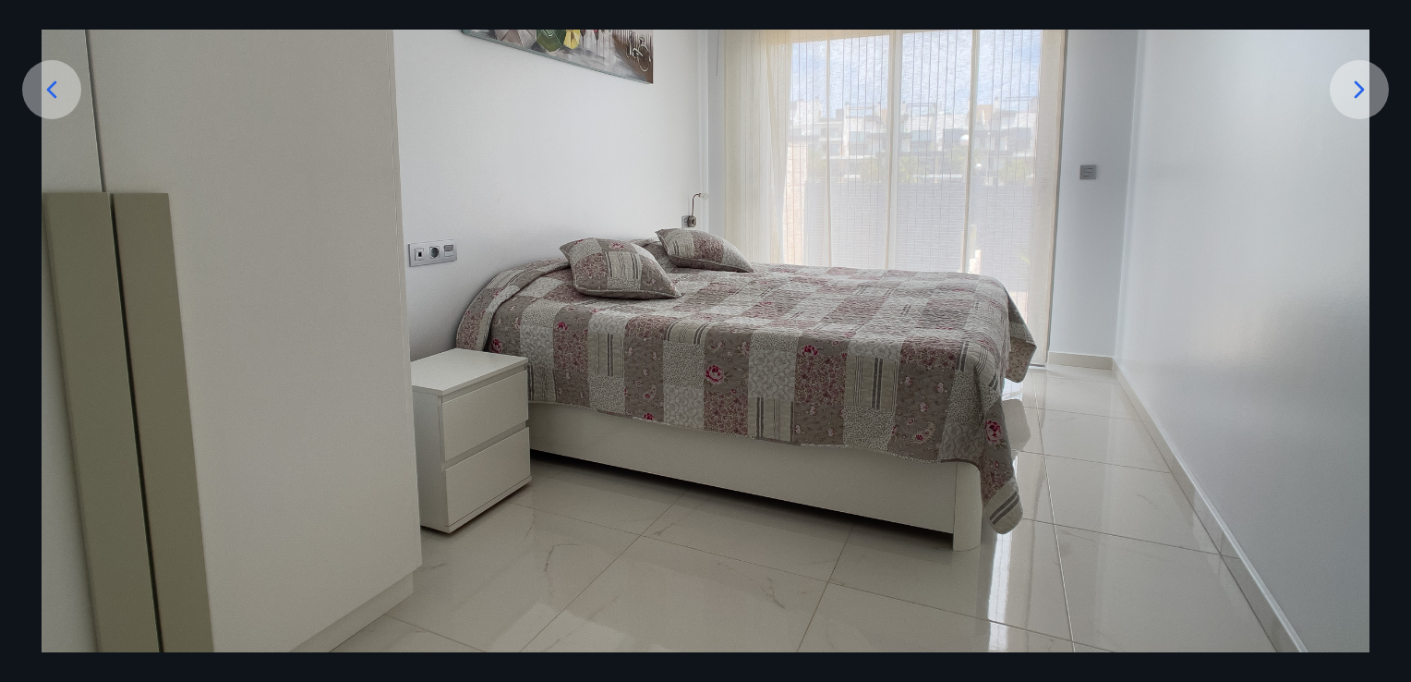
click at [1362, 83] on icon at bounding box center [1360, 90] width 30 height 30
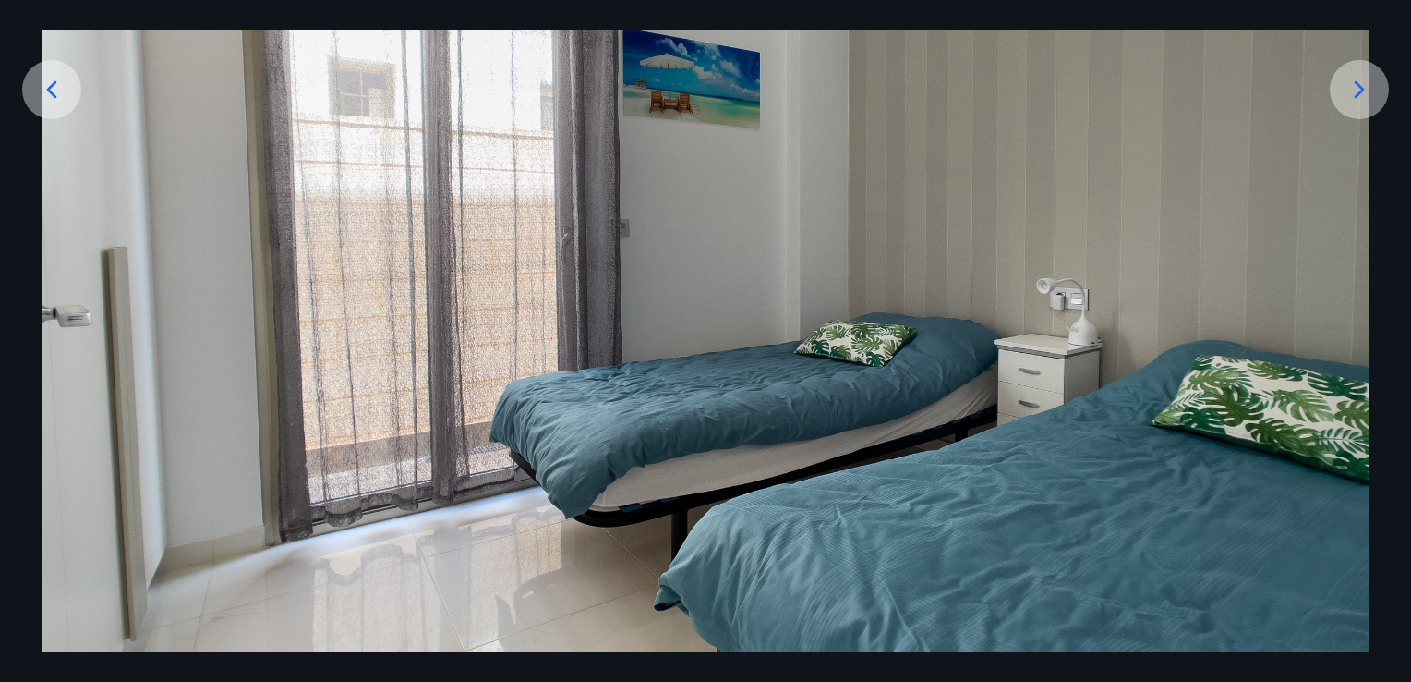
click at [1359, 86] on icon at bounding box center [1360, 90] width 10 height 18
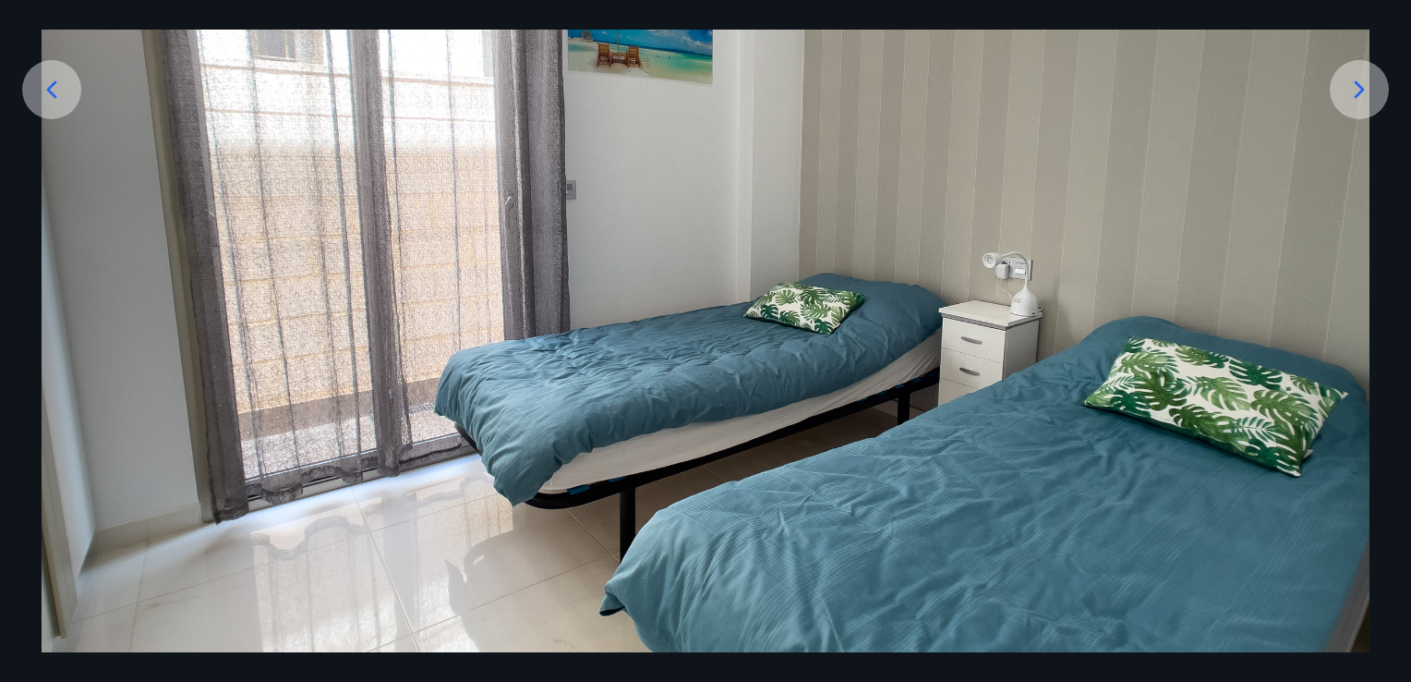
click at [1359, 86] on icon at bounding box center [1360, 90] width 10 height 18
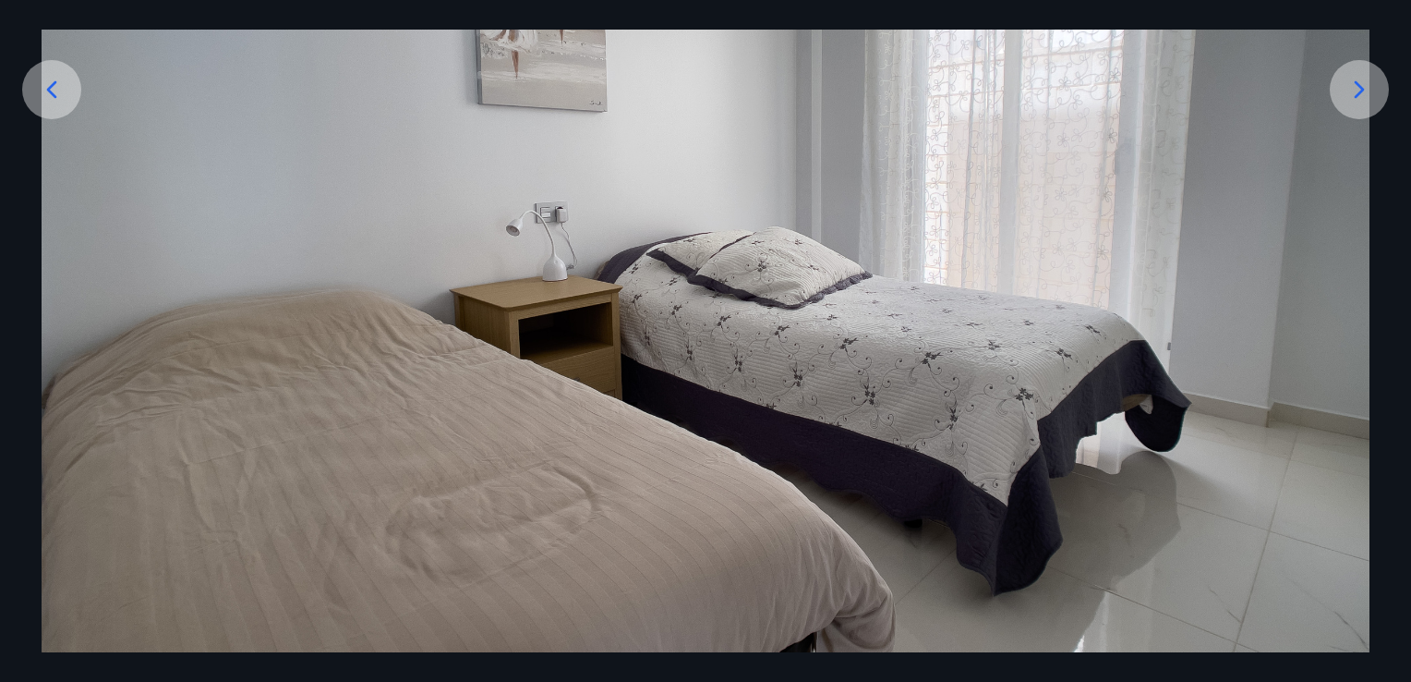
click at [1359, 86] on icon at bounding box center [1360, 90] width 10 height 18
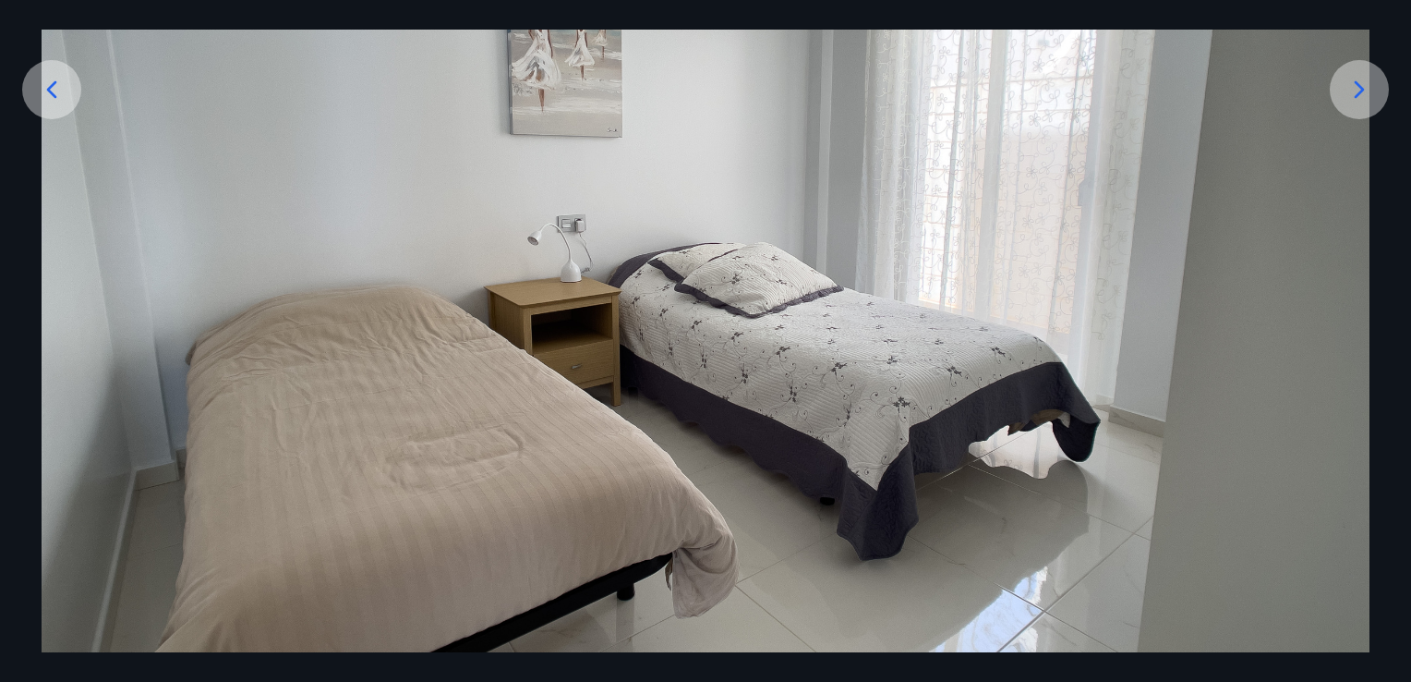
click at [1359, 86] on icon at bounding box center [1360, 90] width 10 height 18
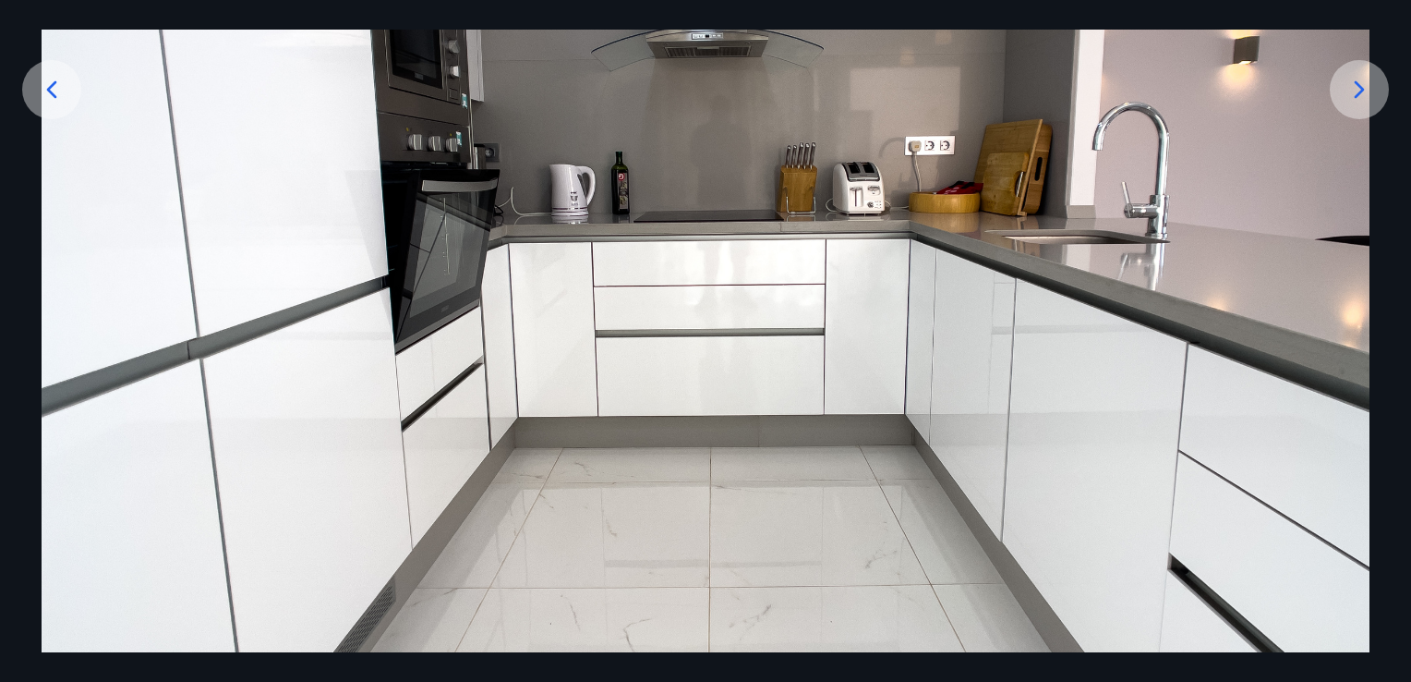
click at [1348, 88] on icon at bounding box center [1360, 90] width 30 height 30
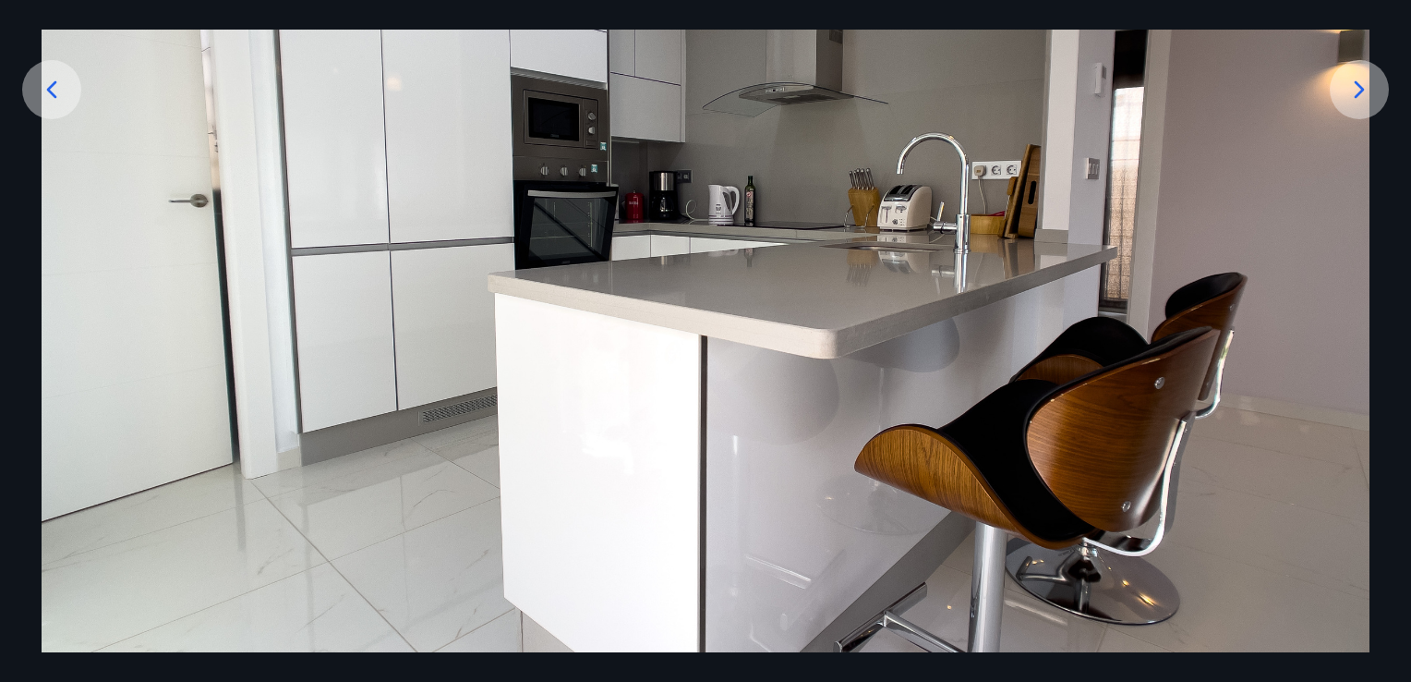
click at [1352, 88] on icon at bounding box center [1360, 90] width 30 height 30
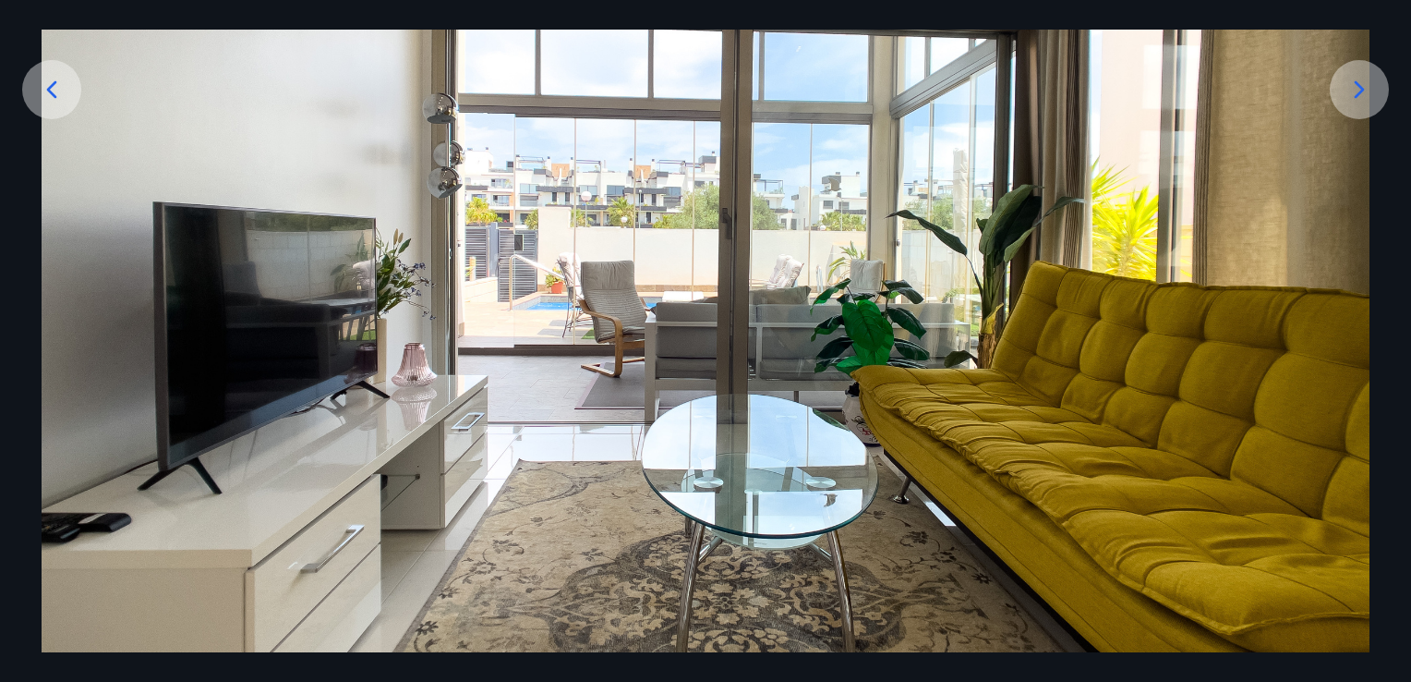
click at [1334, 106] on img at bounding box center [706, 247] width 1328 height 997
click at [1345, 102] on icon at bounding box center [1360, 90] width 30 height 30
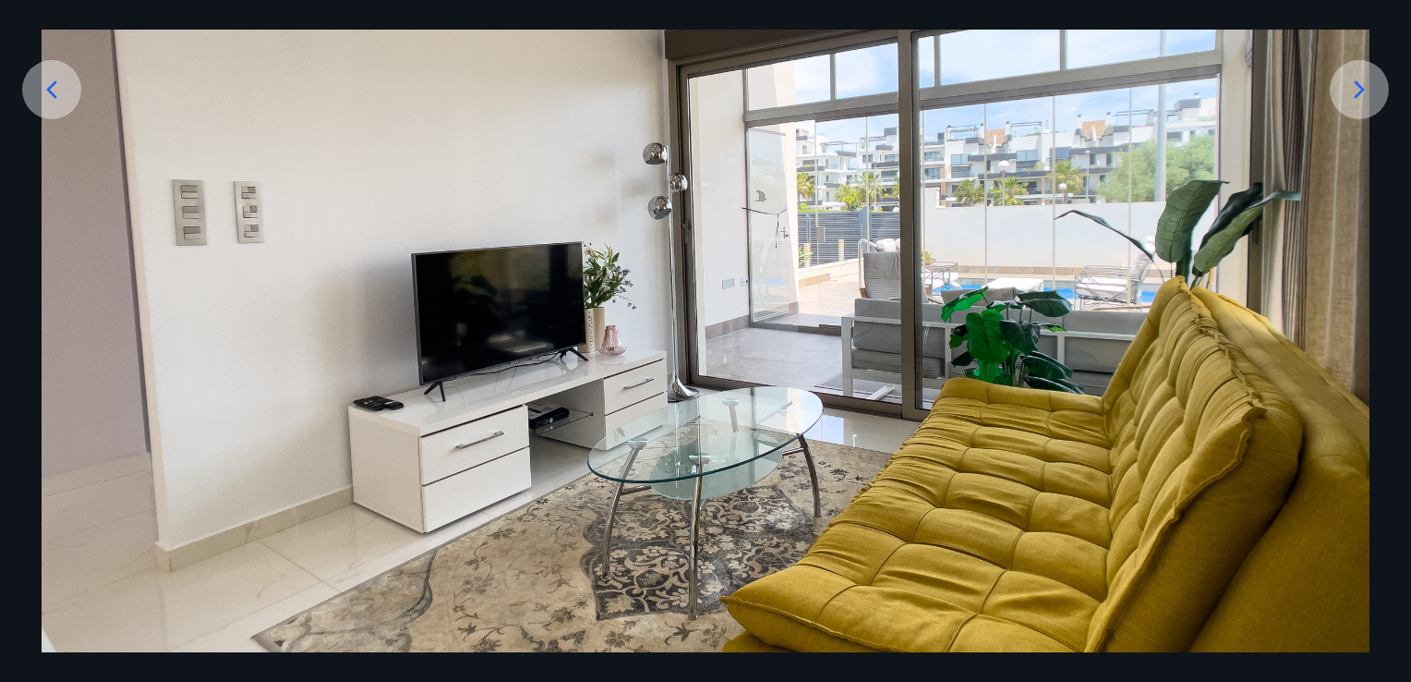
click at [1345, 102] on icon at bounding box center [1360, 90] width 30 height 30
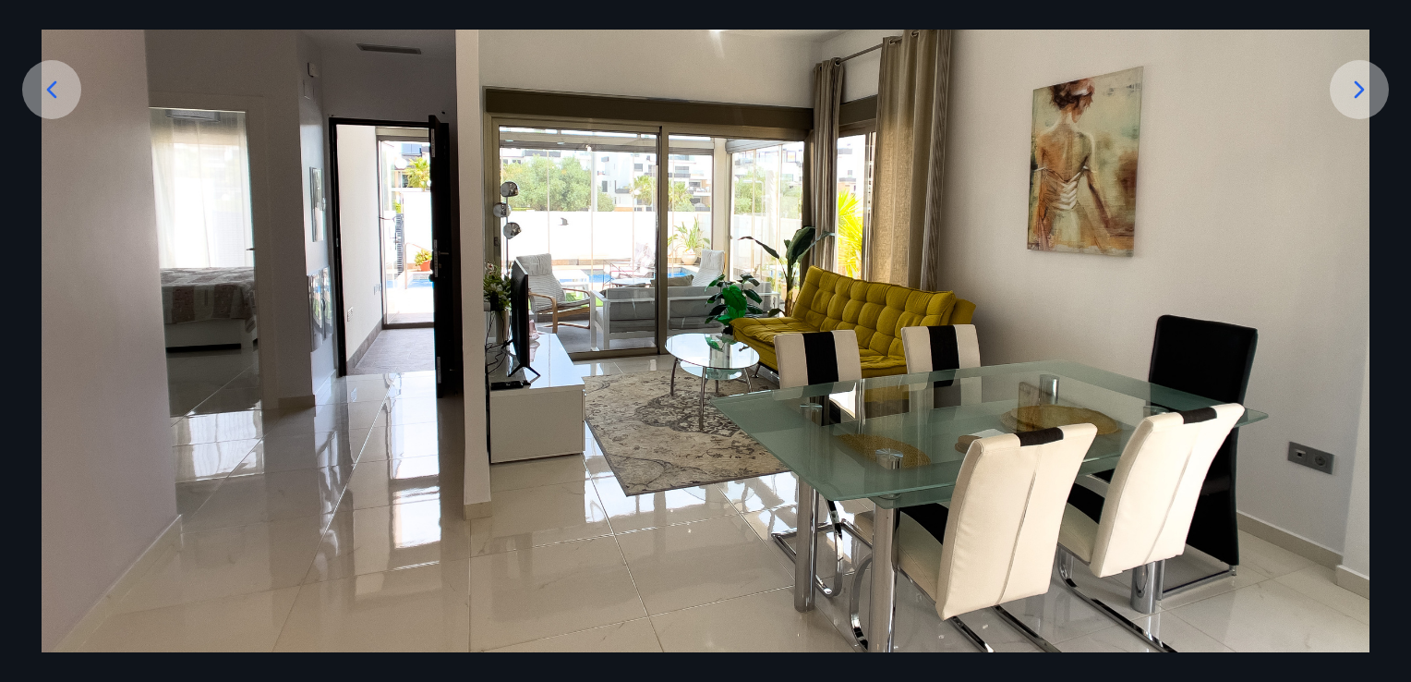
click at [1345, 102] on icon at bounding box center [1360, 90] width 30 height 30
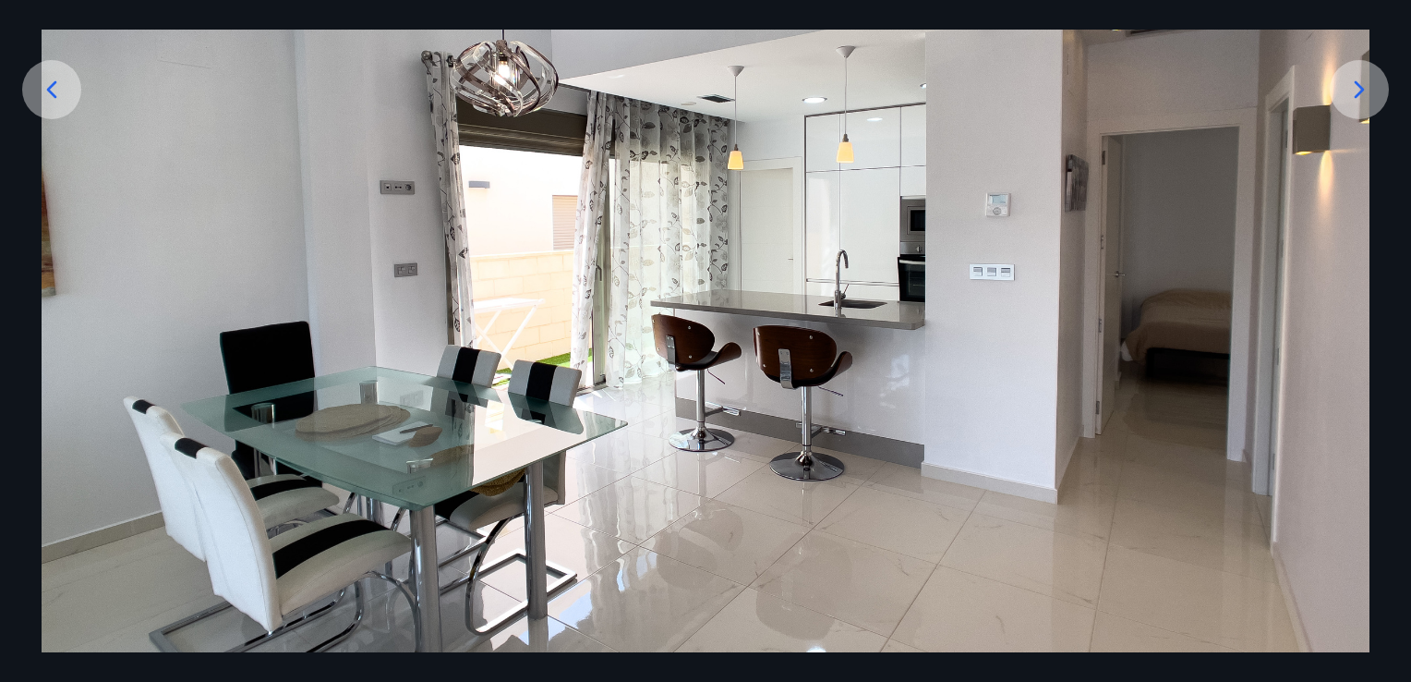
click at [1345, 102] on icon at bounding box center [1360, 90] width 30 height 30
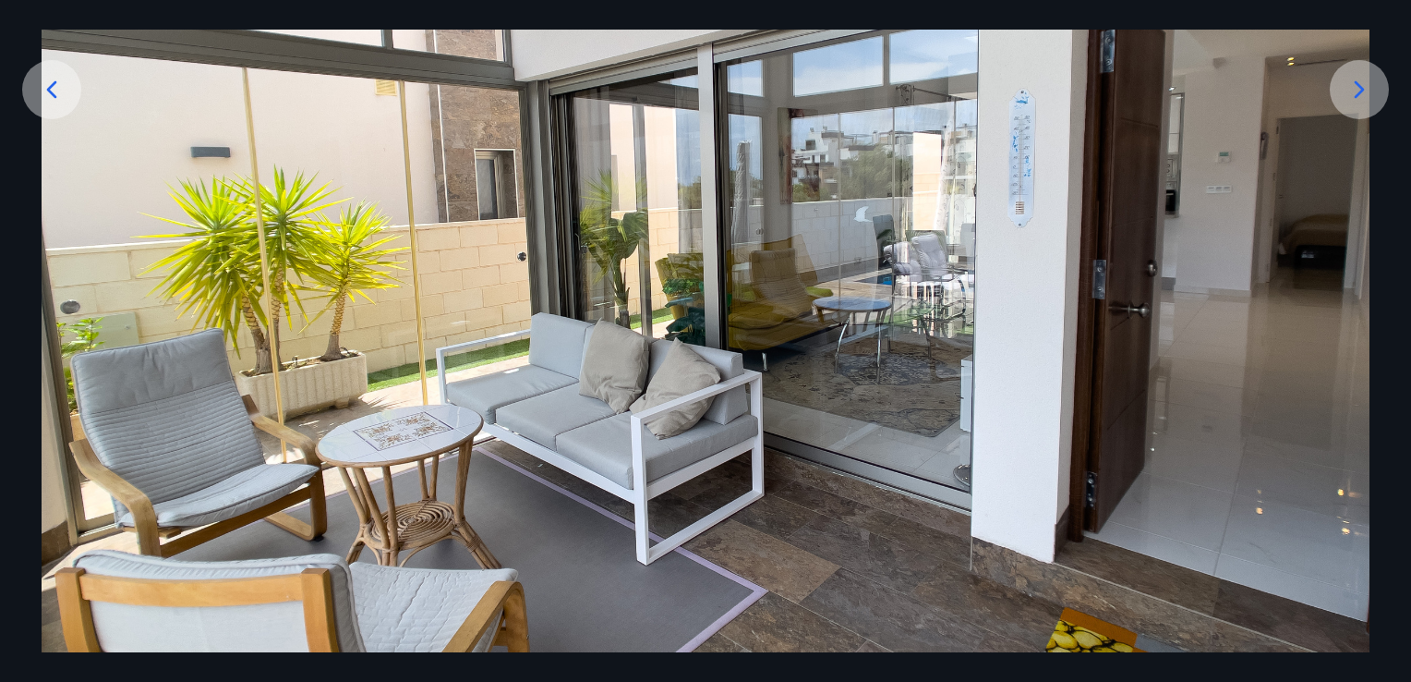
click at [1345, 102] on icon at bounding box center [1360, 90] width 30 height 30
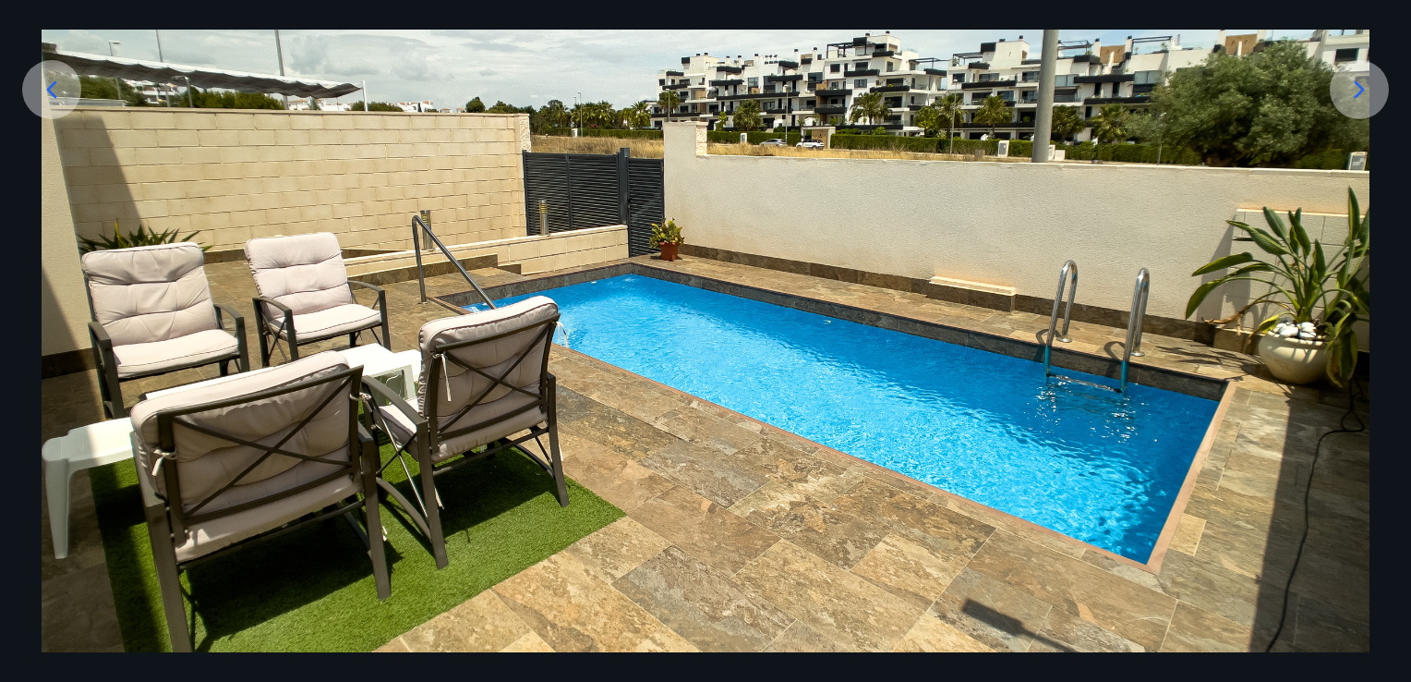
click at [1356, 102] on icon at bounding box center [1360, 90] width 30 height 30
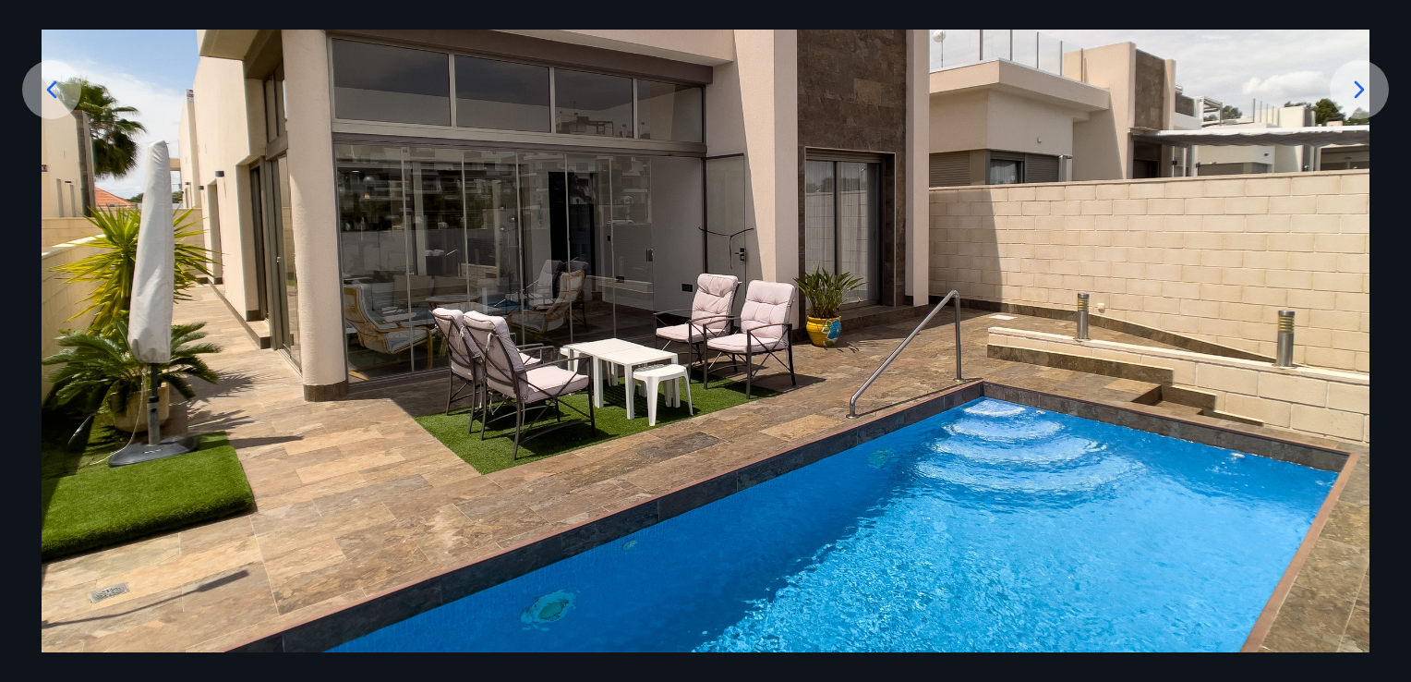
click at [1361, 98] on icon at bounding box center [1360, 90] width 30 height 30
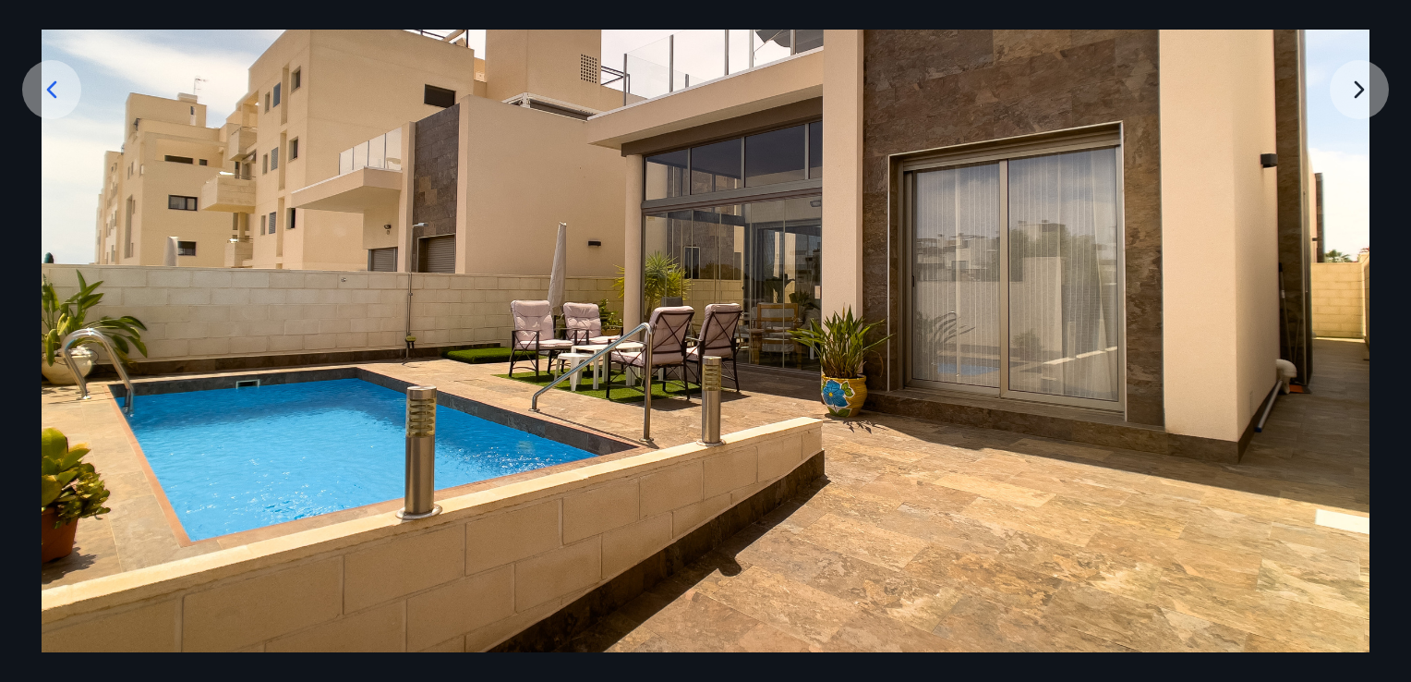
click at [1349, 96] on img at bounding box center [706, 247] width 1328 height 997
click at [1348, 88] on img at bounding box center [706, 247] width 1328 height 997
click at [1356, 101] on img at bounding box center [706, 247] width 1328 height 997
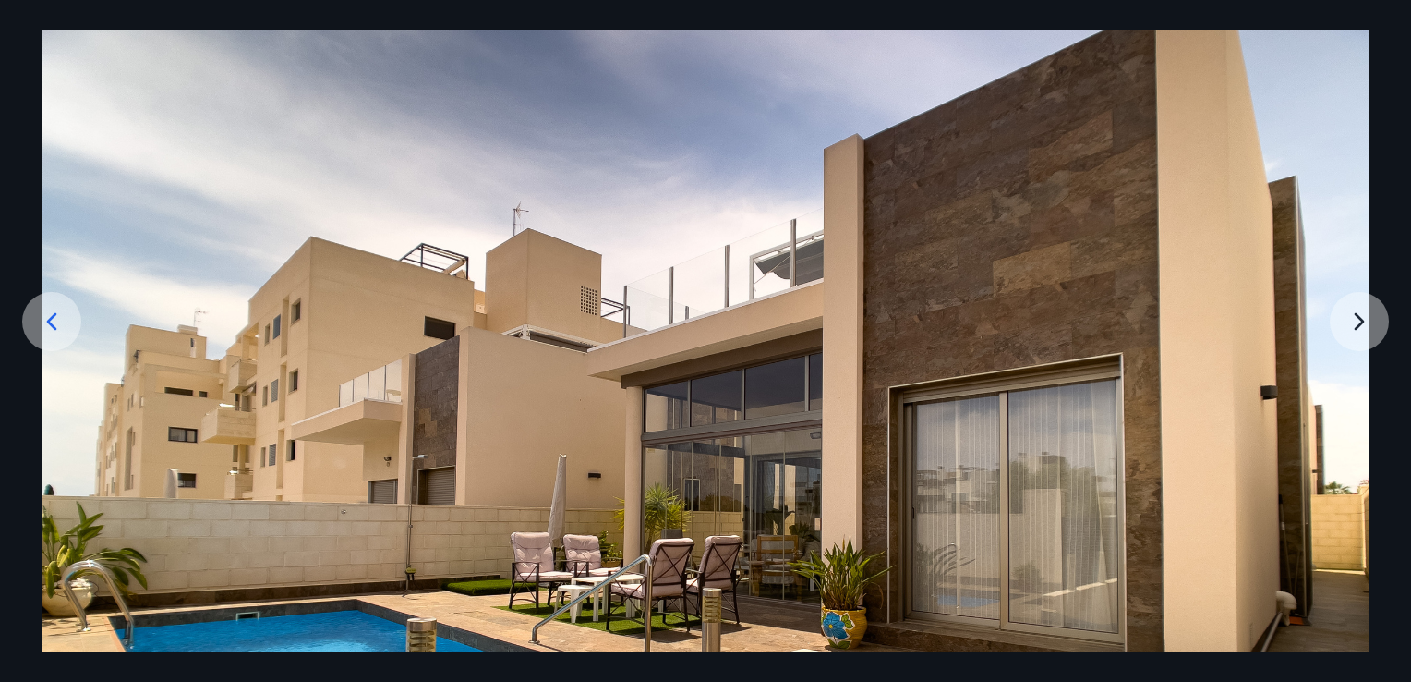
scroll to position [78, 0]
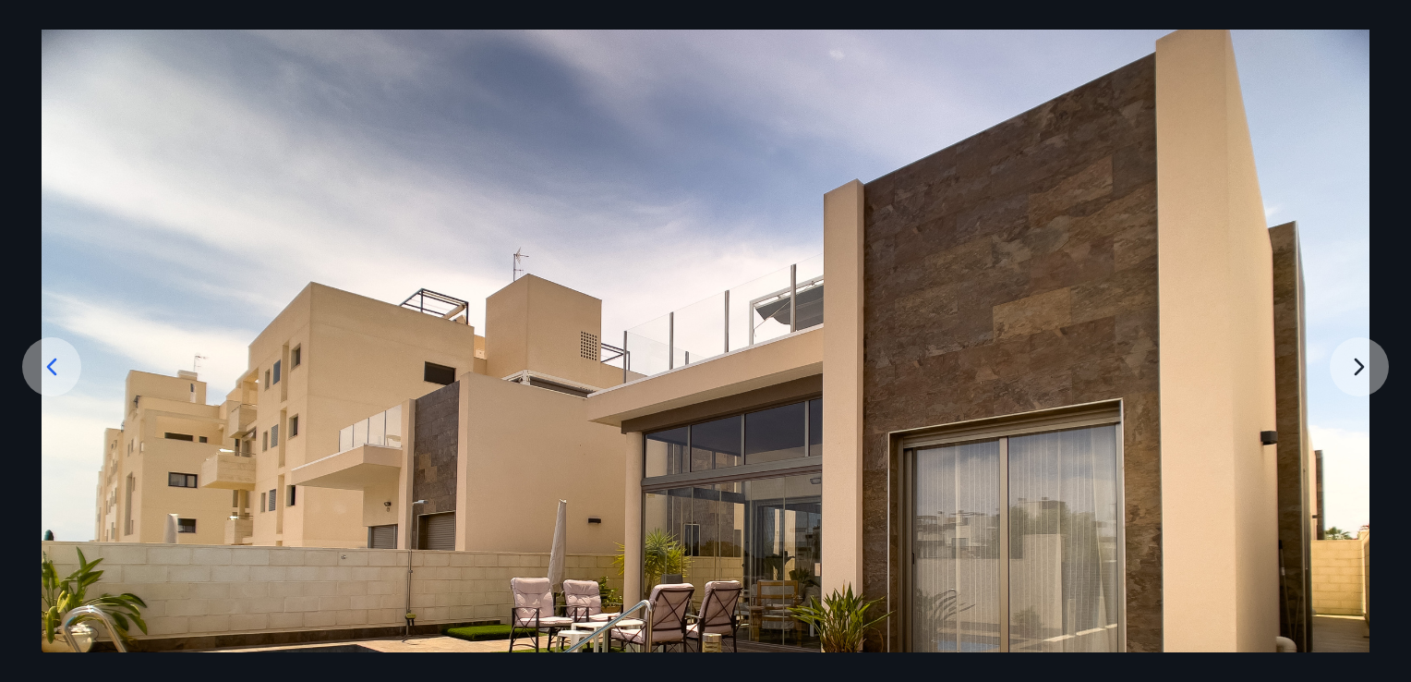
click at [1363, 370] on img at bounding box center [706, 524] width 1328 height 997
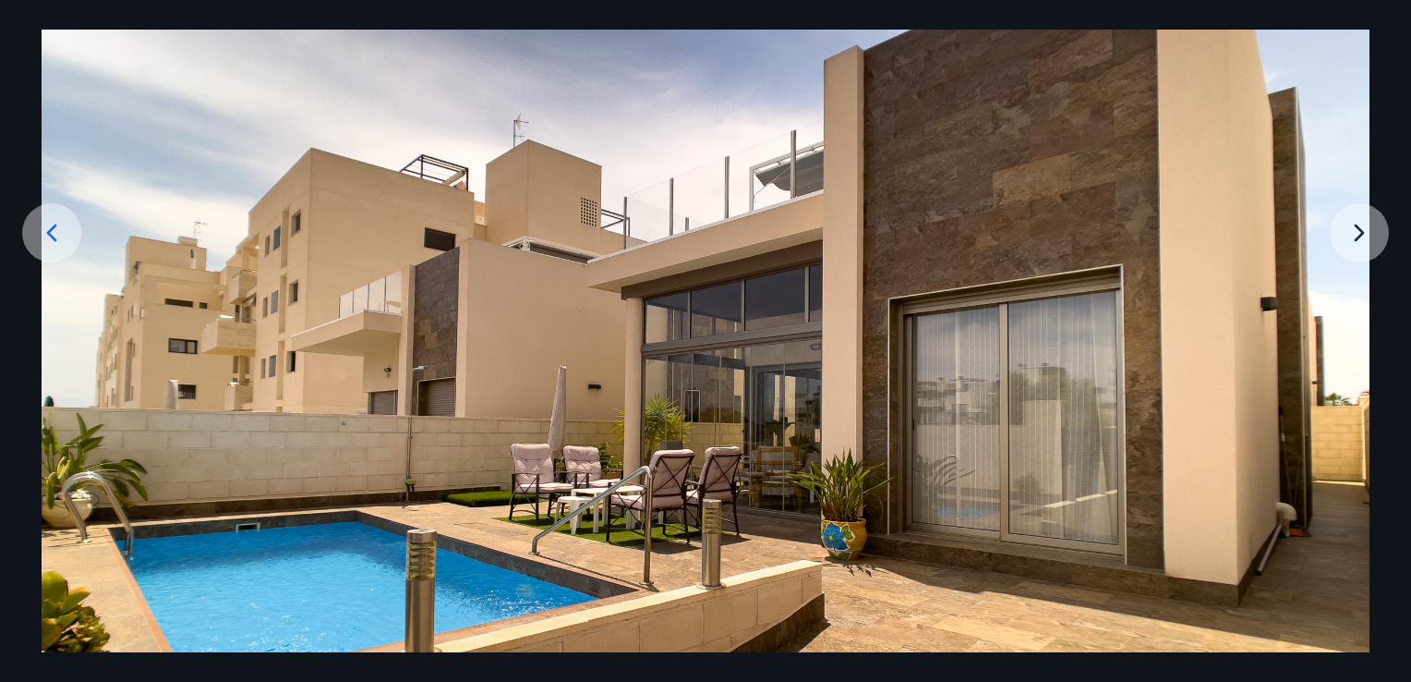
scroll to position [262, 0]
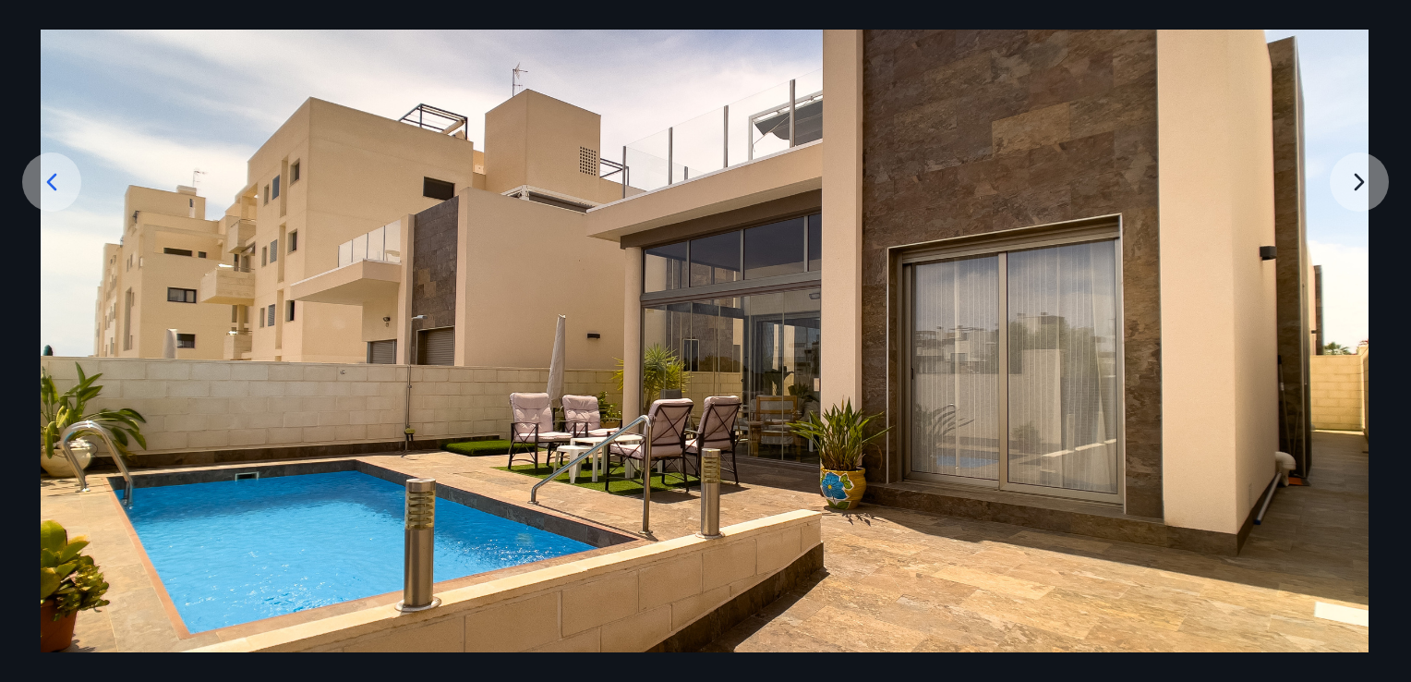
click at [1344, 235] on img at bounding box center [705, 339] width 1328 height 997
drag, startPoint x: 1353, startPoint y: 195, endPoint x: 1349, endPoint y: 183, distance: 12.9
click at [1347, 190] on img at bounding box center [706, 339] width 1328 height 997
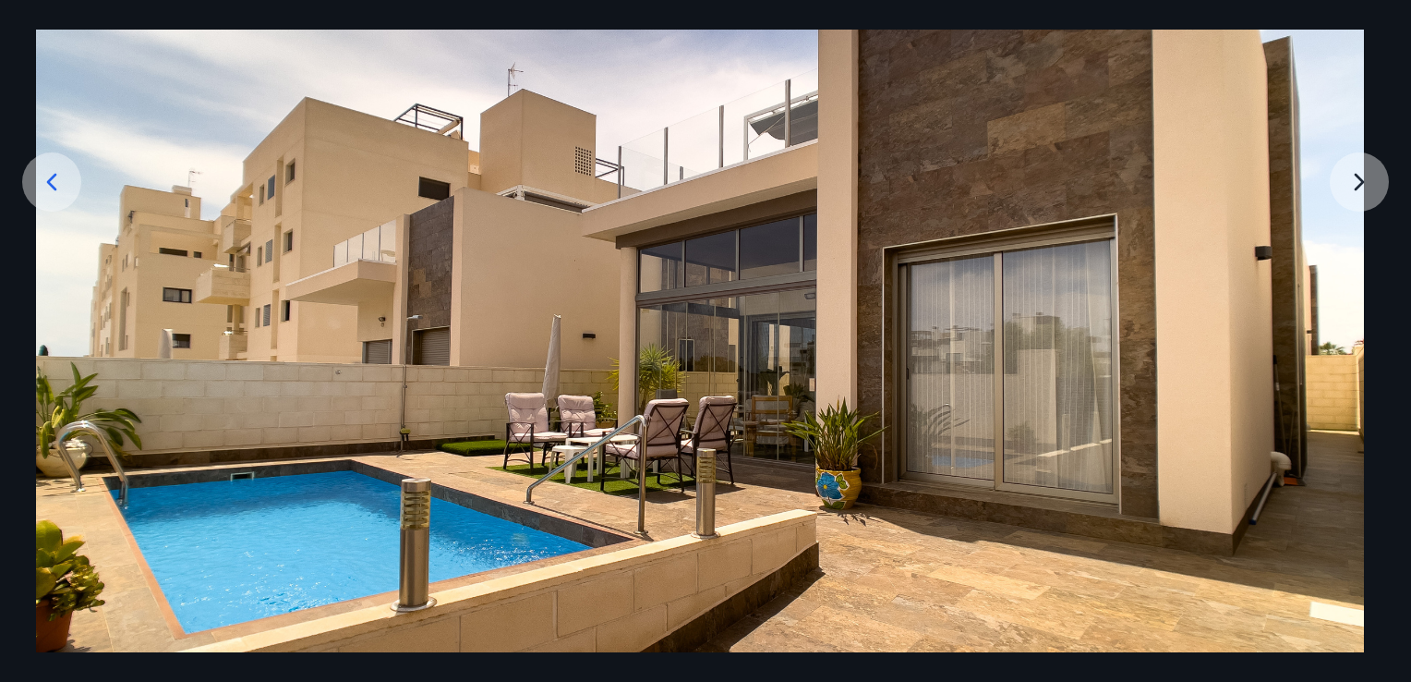
click at [1343, 187] on img at bounding box center [700, 339] width 1328 height 997
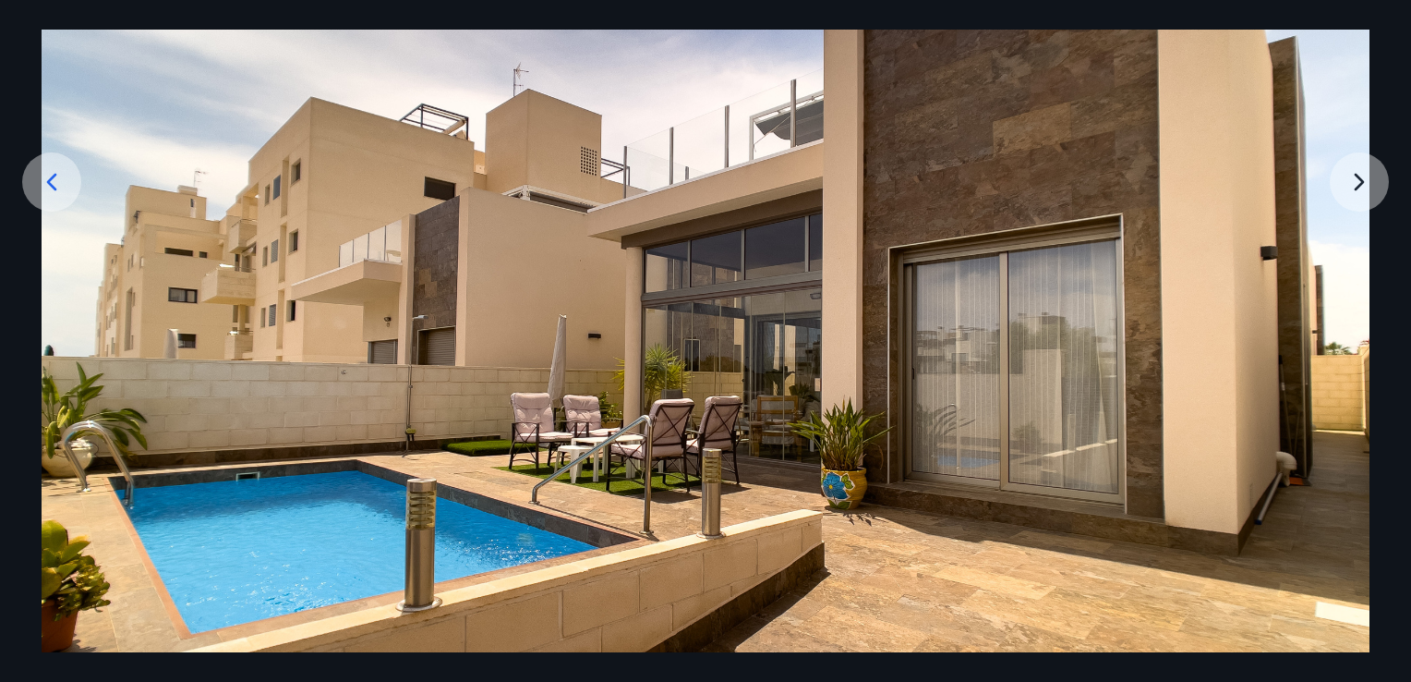
click at [1334, 188] on img at bounding box center [706, 339] width 1328 height 997
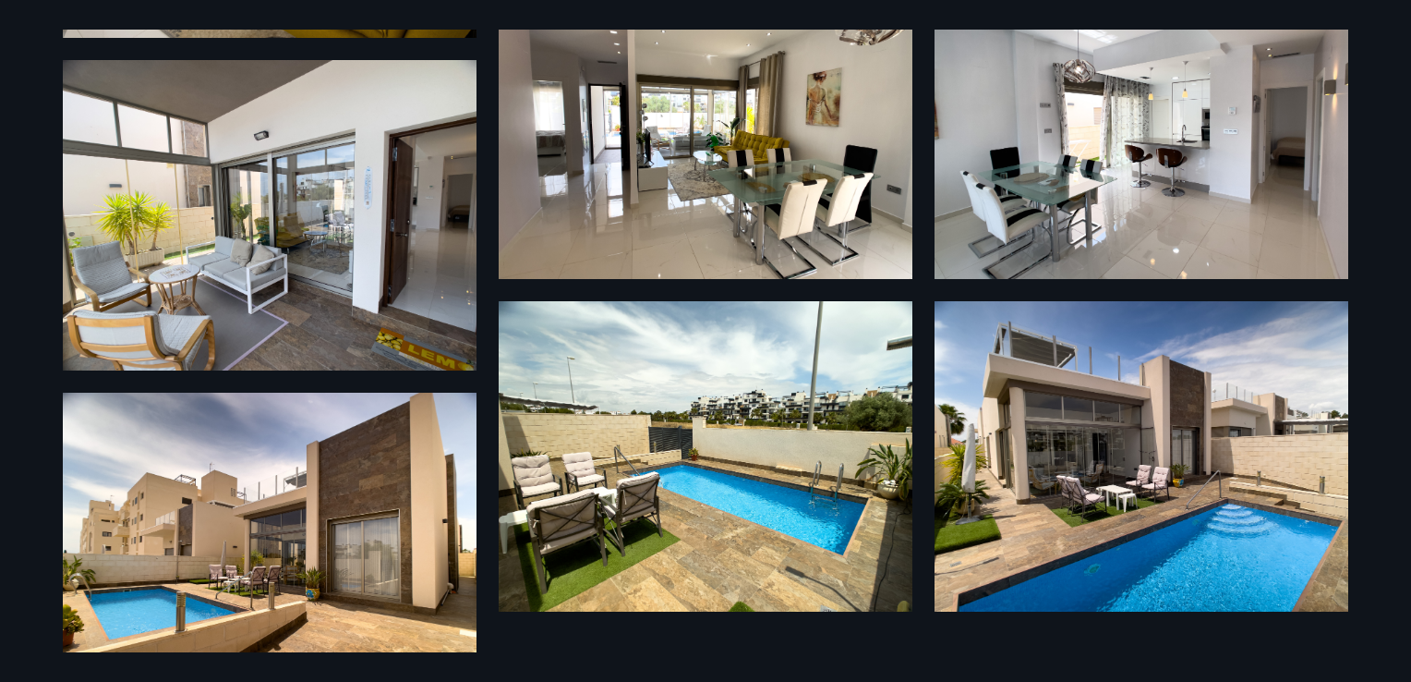
scroll to position [2427, 0]
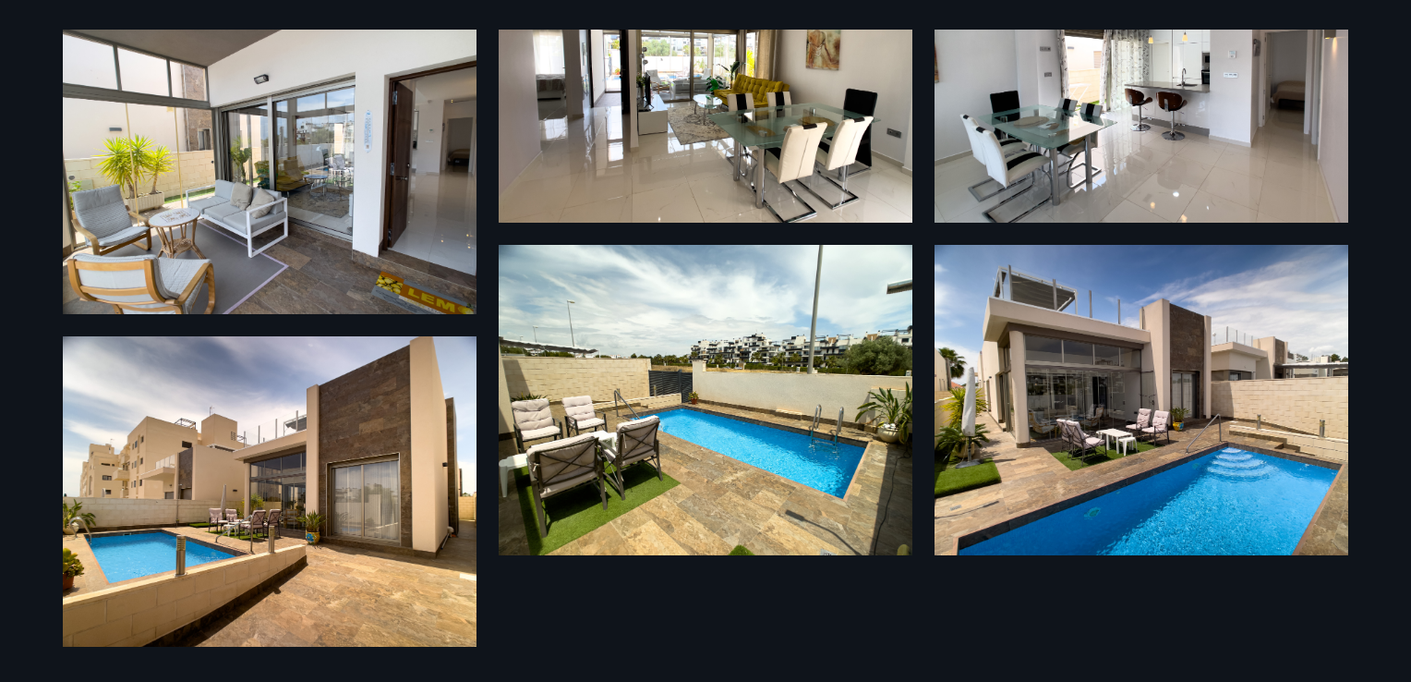
click at [1286, 364] on img at bounding box center [1142, 400] width 414 height 310
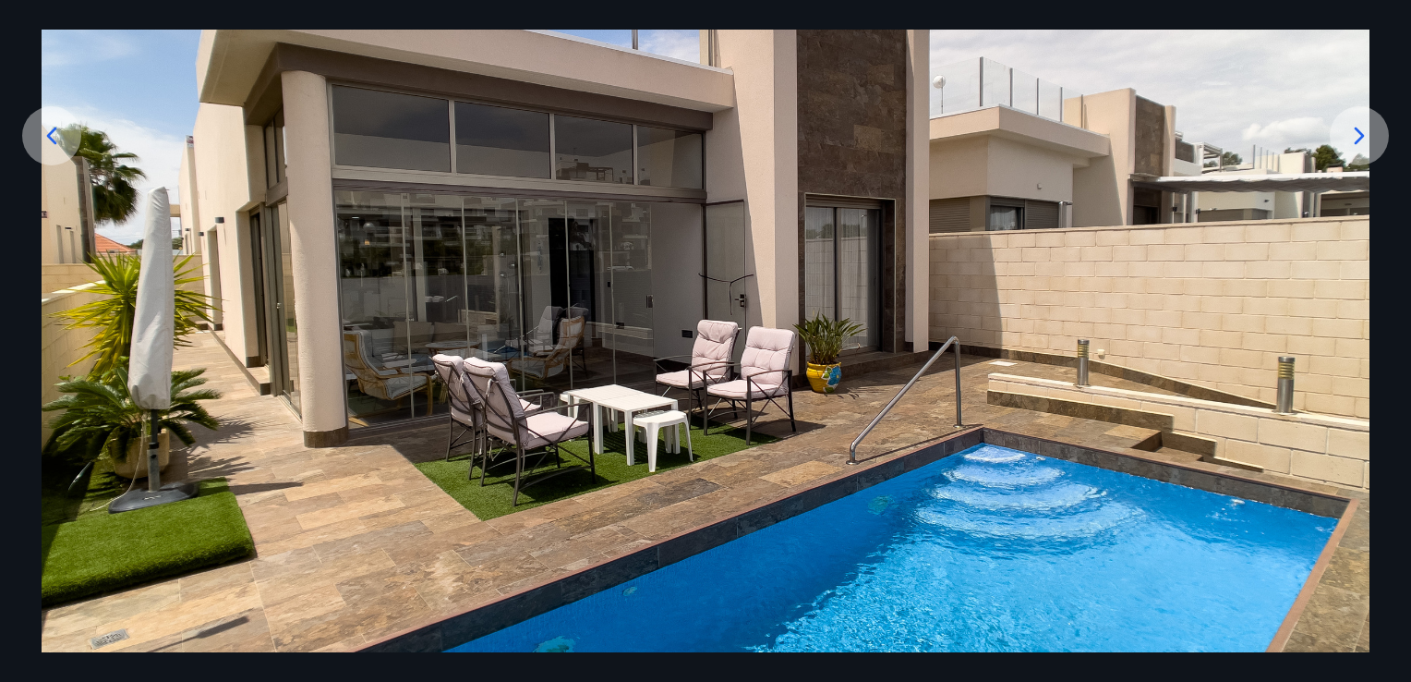
scroll to position [170, 0]
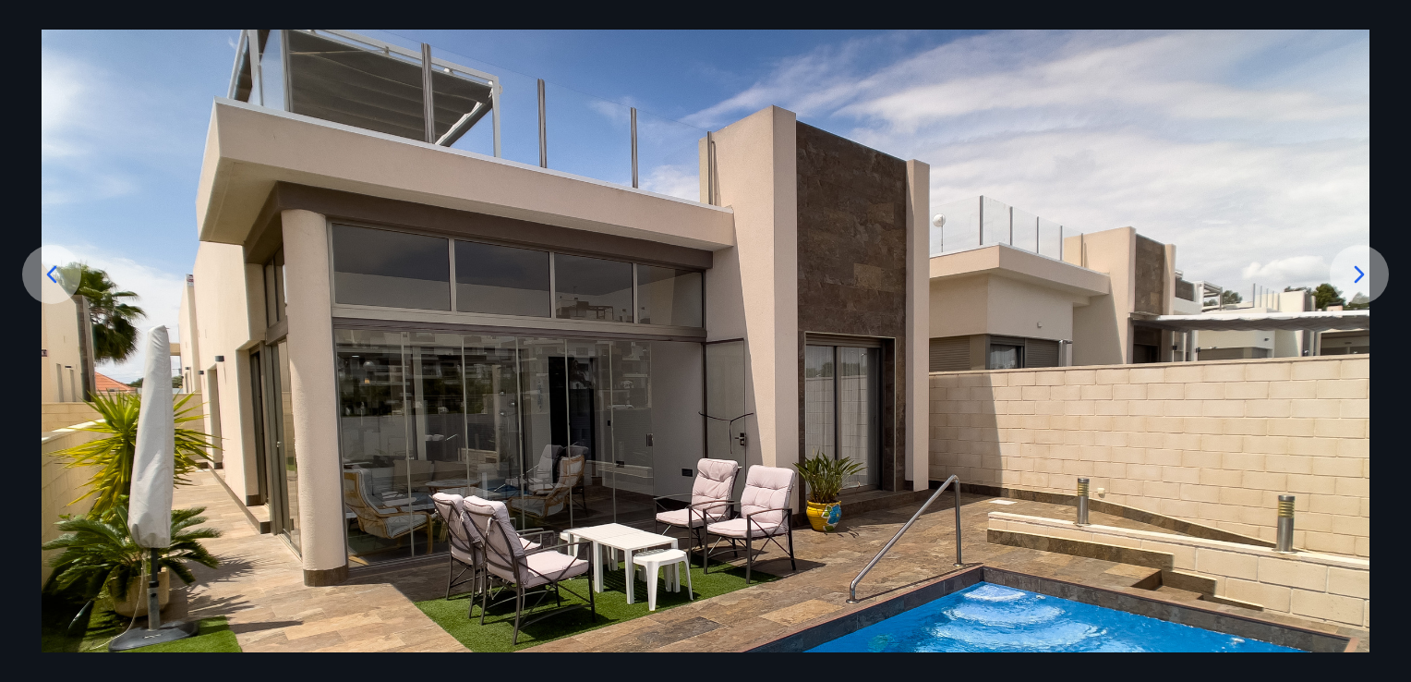
click at [1356, 272] on icon at bounding box center [1360, 275] width 30 height 30
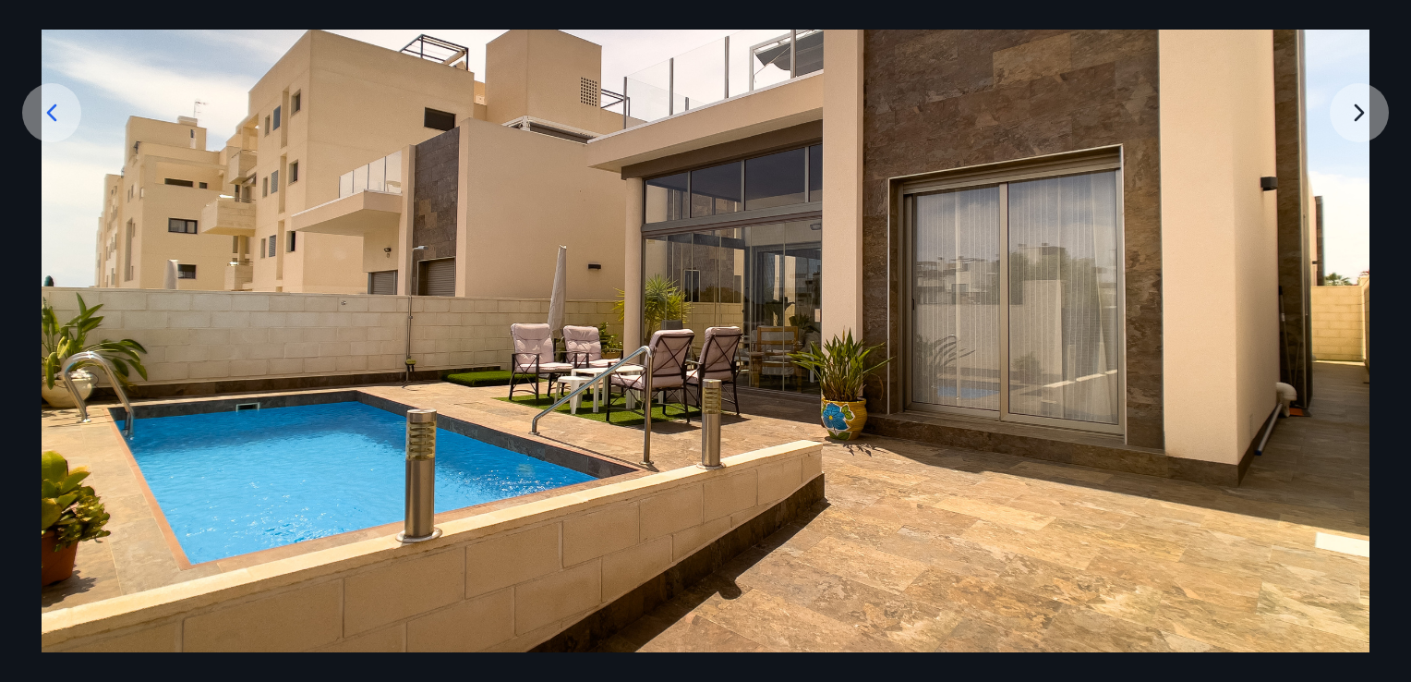
scroll to position [355, 0]
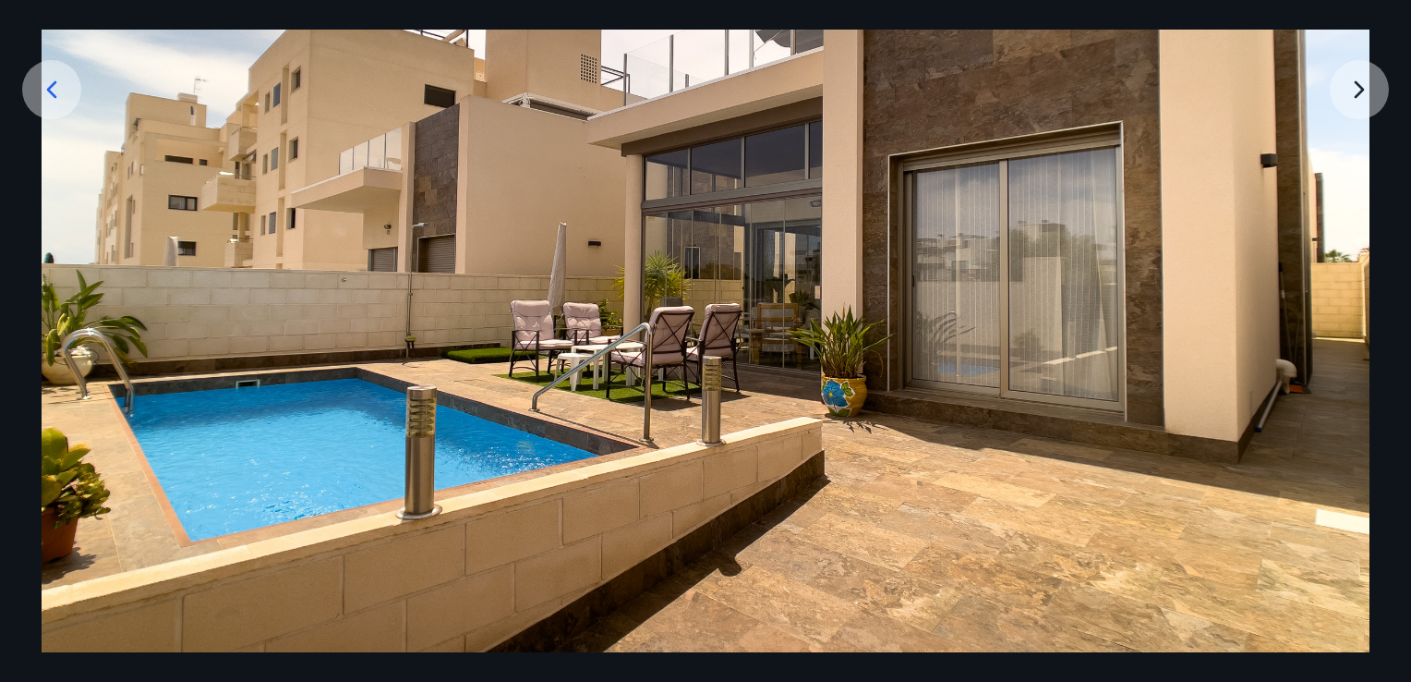
click at [1333, 111] on img at bounding box center [706, 247] width 1328 height 997
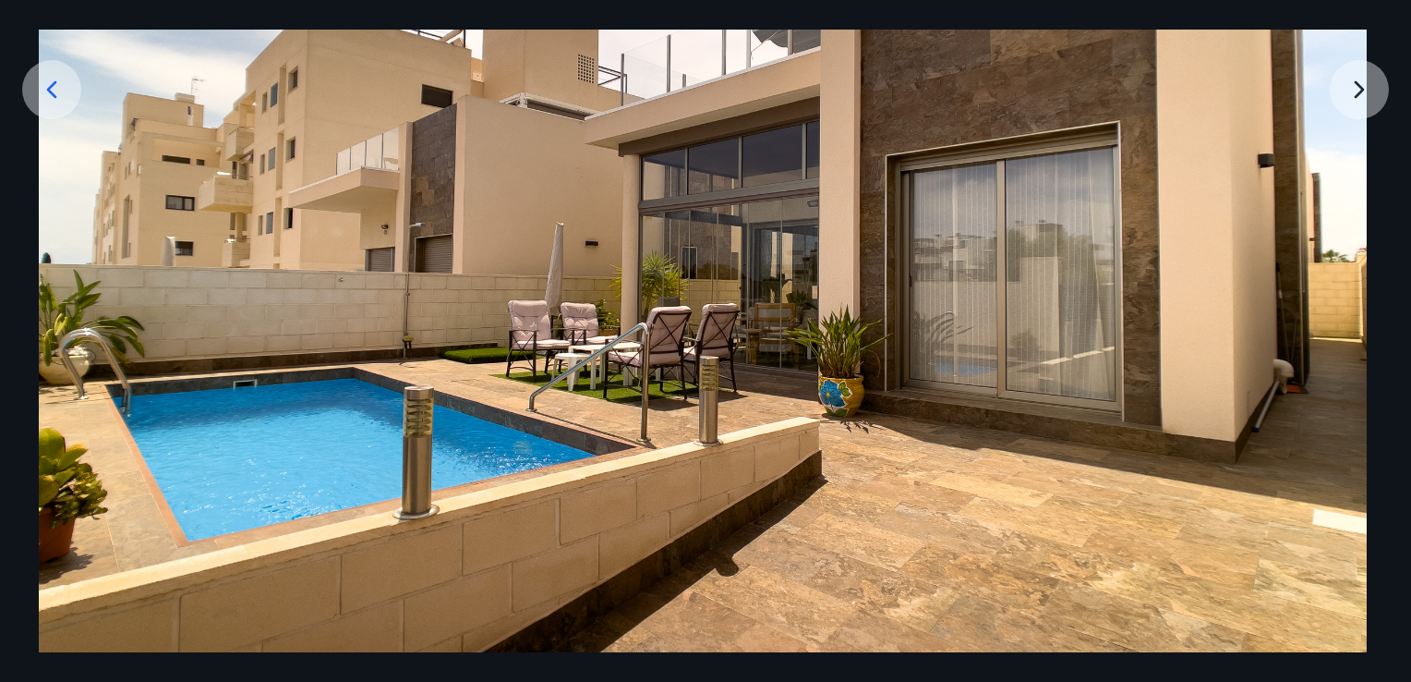
click at [1337, 89] on img at bounding box center [703, 247] width 1328 height 997
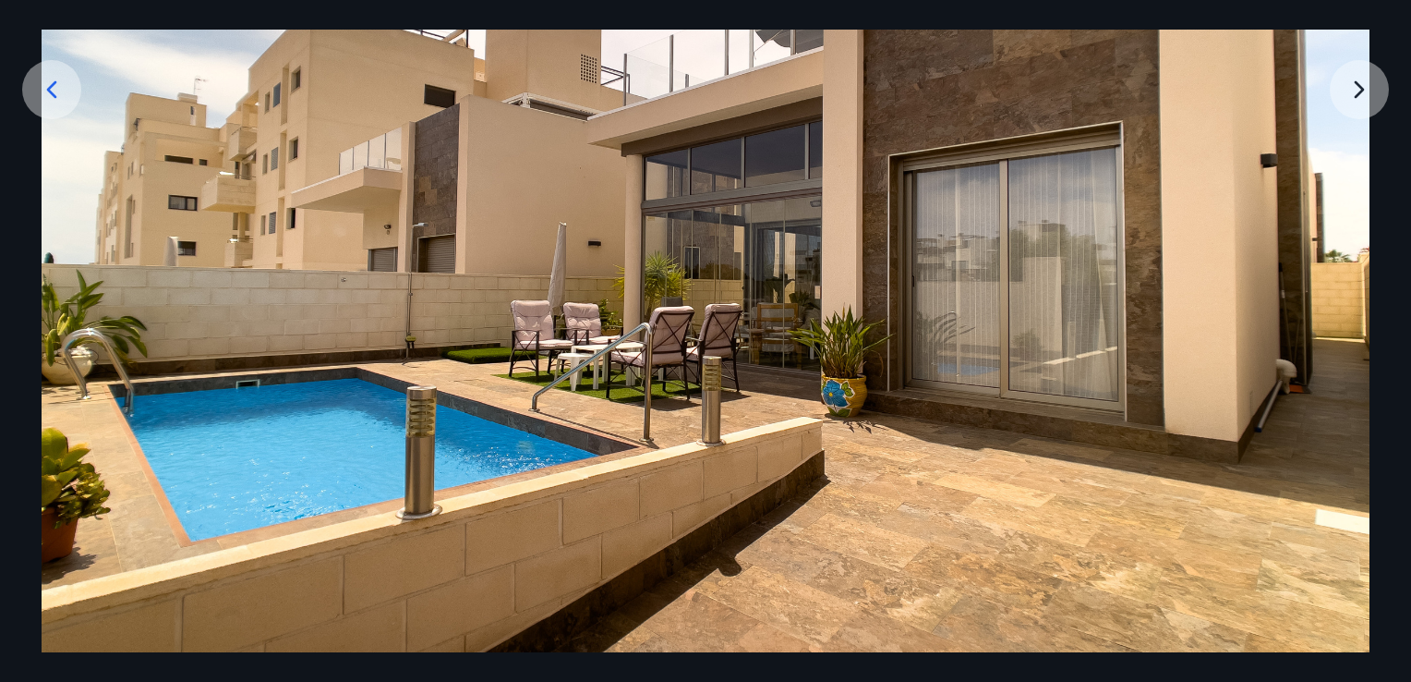
drag, startPoint x: 1341, startPoint y: 88, endPoint x: 1319, endPoint y: 79, distance: 23.7
click at [1341, 84] on img at bounding box center [706, 247] width 1328 height 997
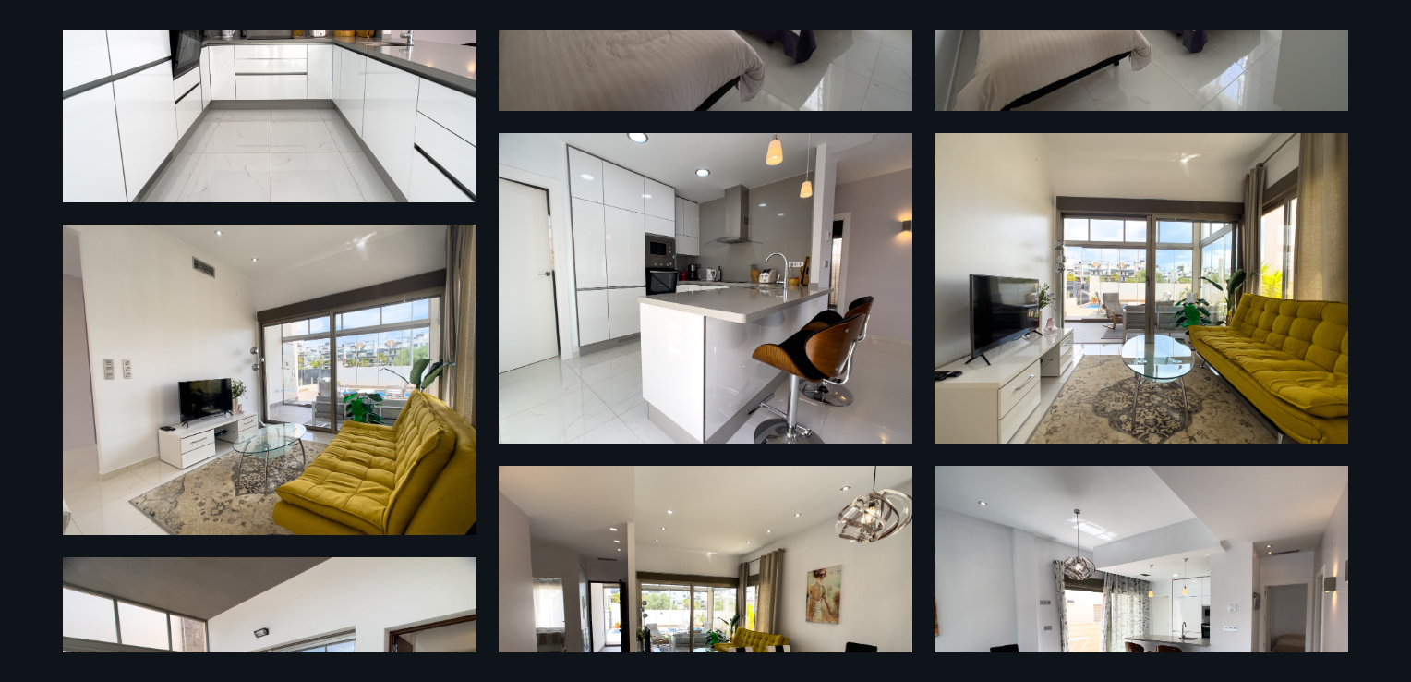
scroll to position [1873, 0]
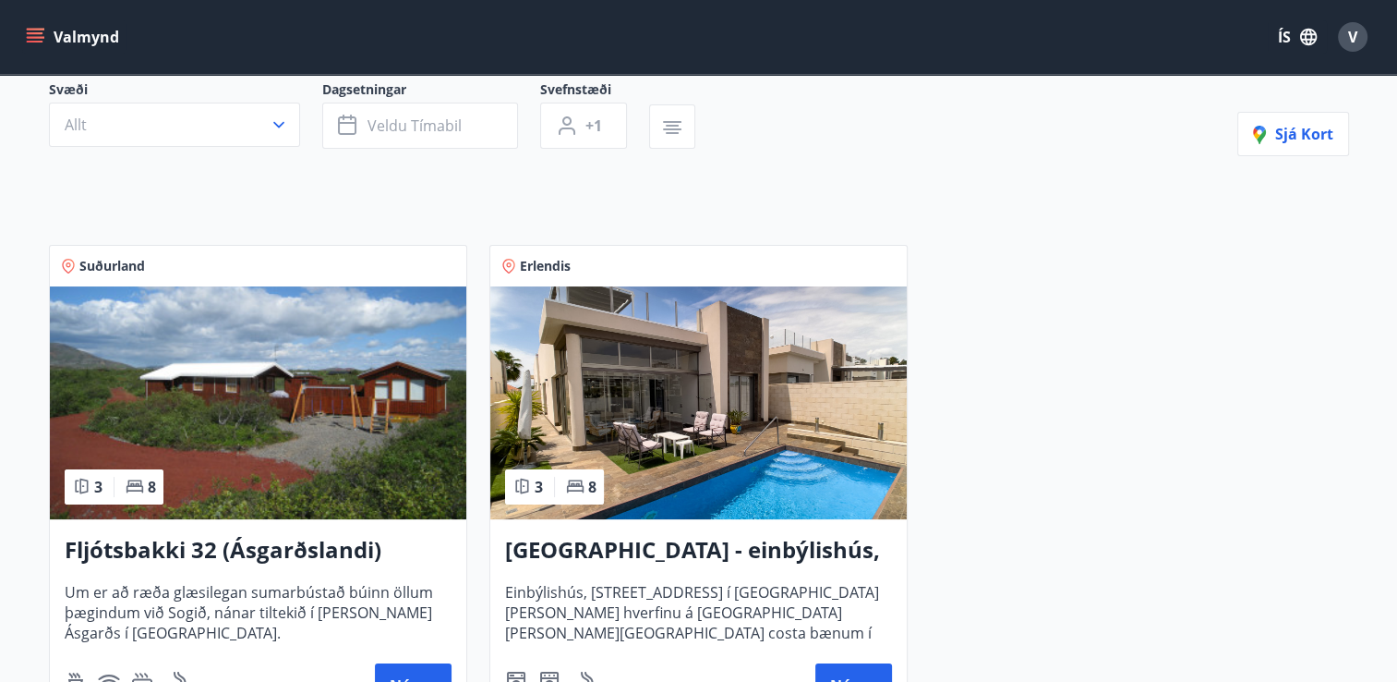
scroll to position [185, 0]
